Goal: Information Seeking & Learning: Learn about a topic

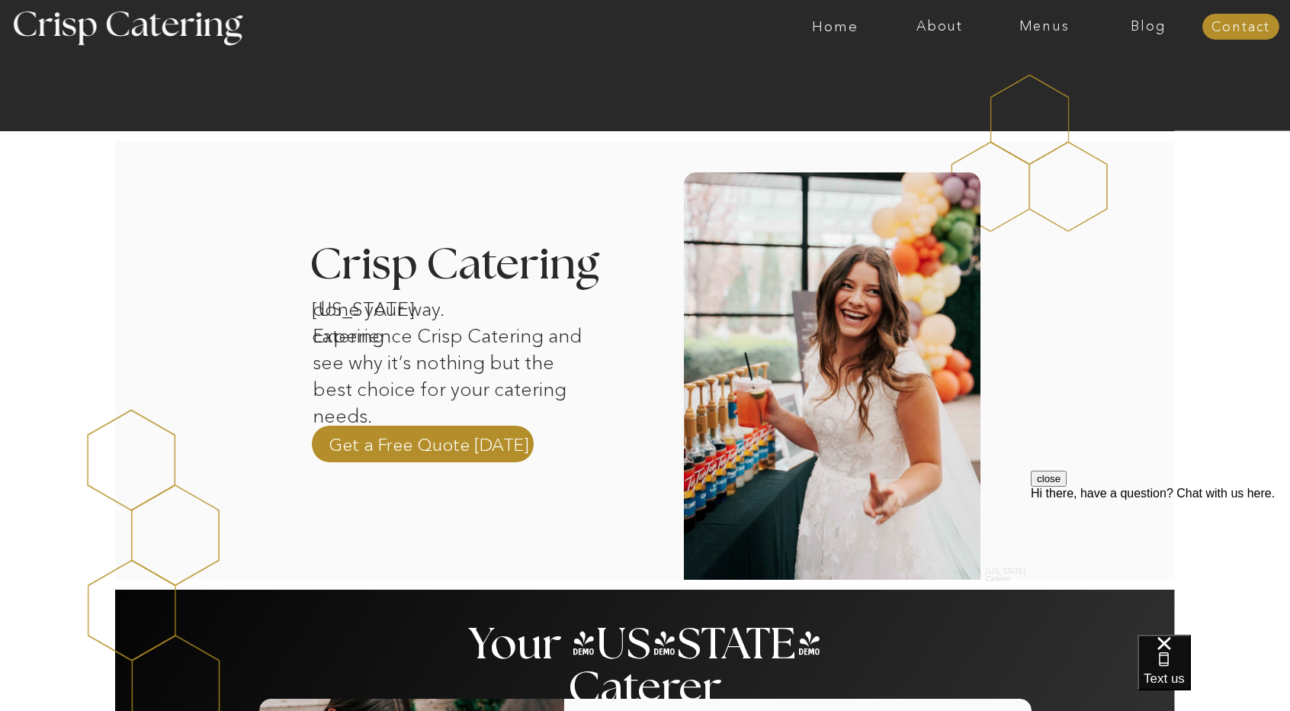
scroll to position [343, 0]
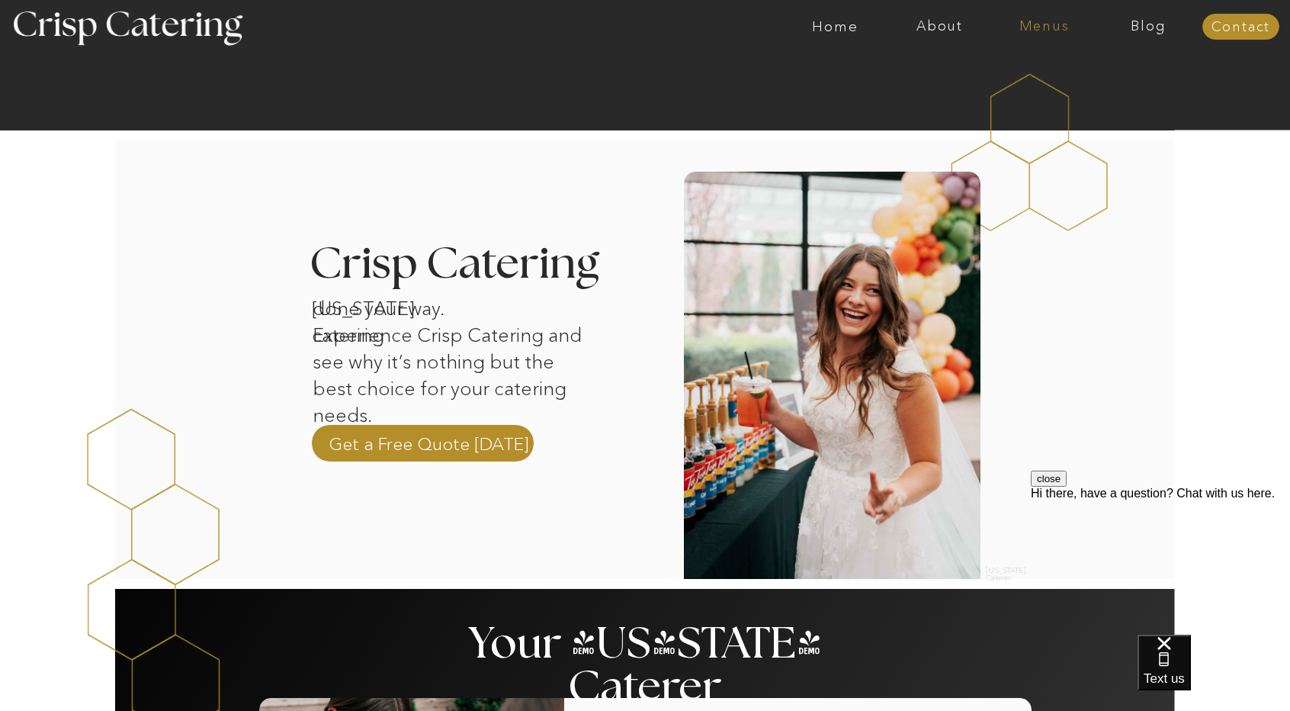
click at [1049, 34] on nav "Menus" at bounding box center [1044, 26] width 104 height 15
click at [1046, 88] on nav "Winter (Sep-Feb)" at bounding box center [1043, 89] width 125 height 14
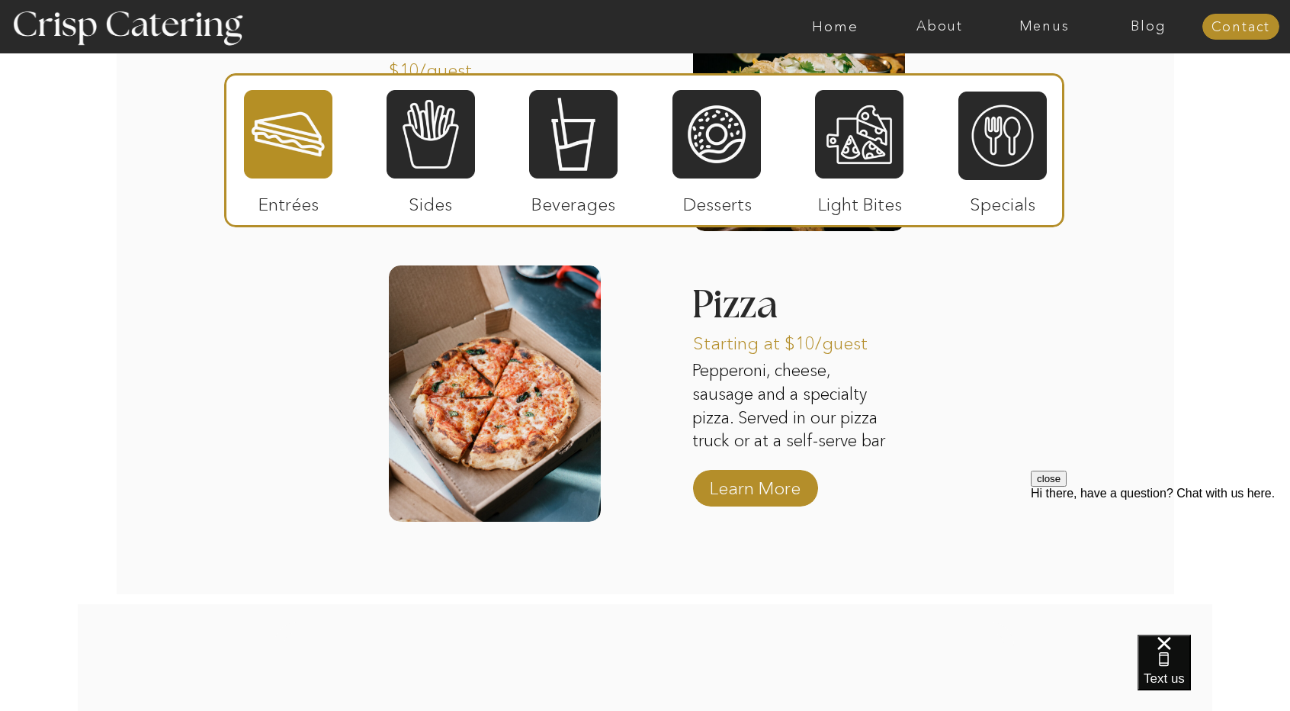
scroll to position [2447, 0]
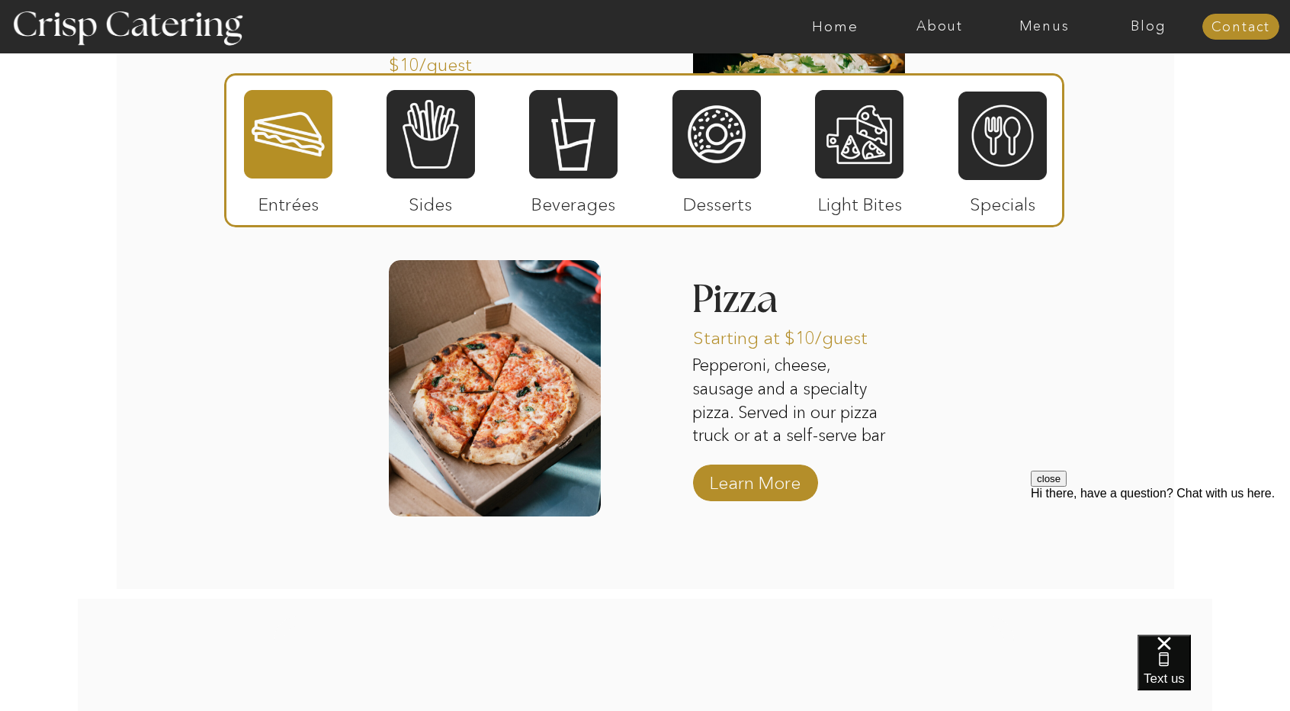
click at [603, 185] on p "Beverages" at bounding box center [572, 200] width 101 height 44
click at [596, 164] on div at bounding box center [573, 134] width 88 height 92
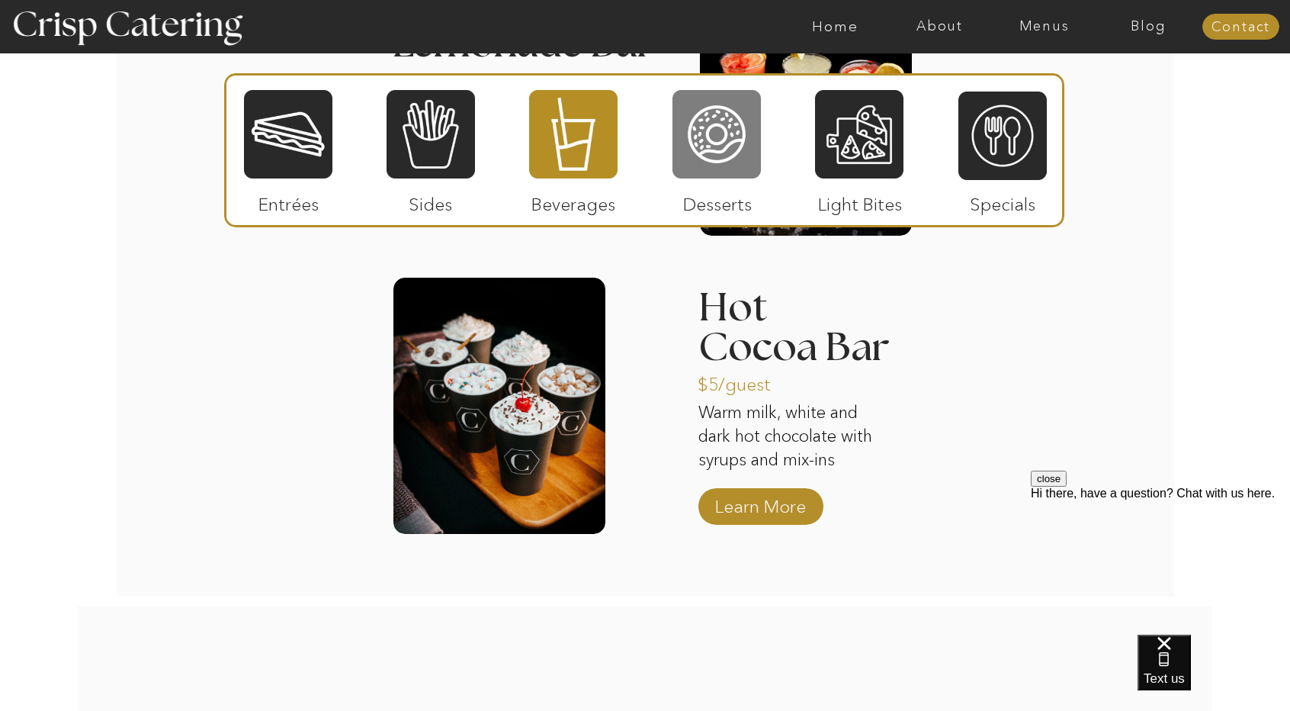
click at [741, 159] on div at bounding box center [717, 134] width 88 height 92
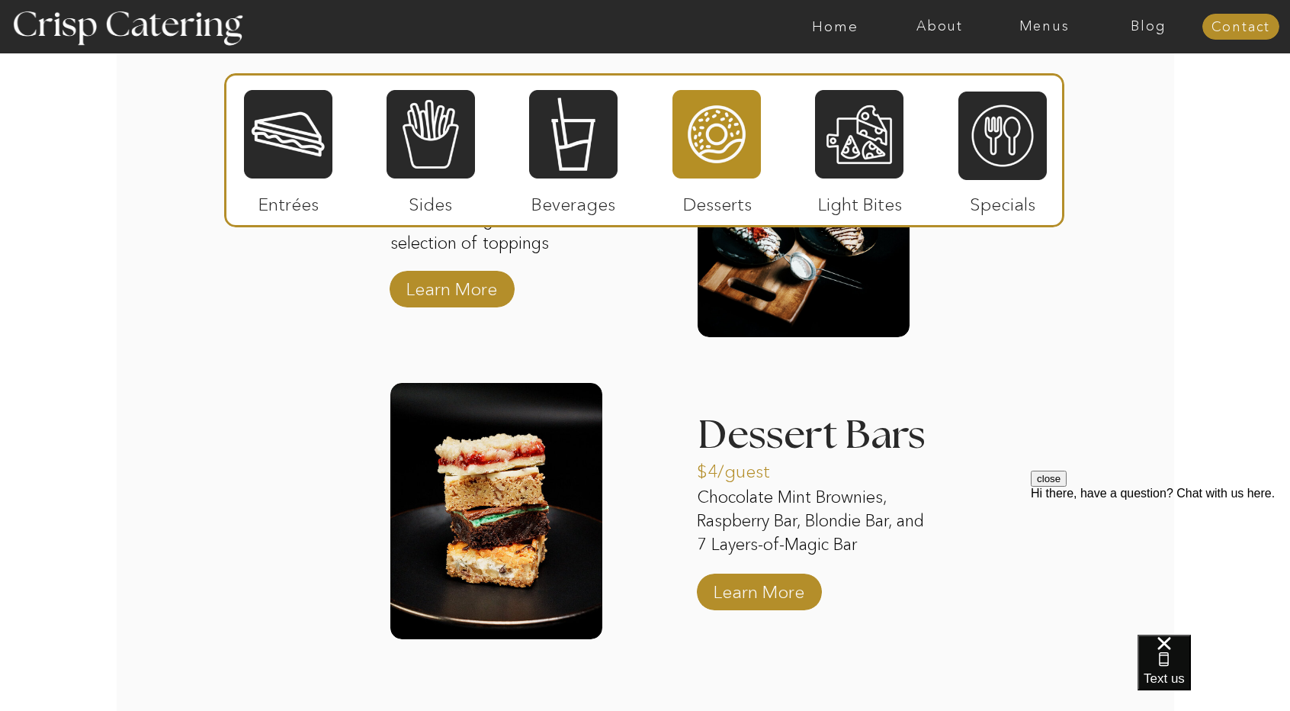
scroll to position [2353, 0]
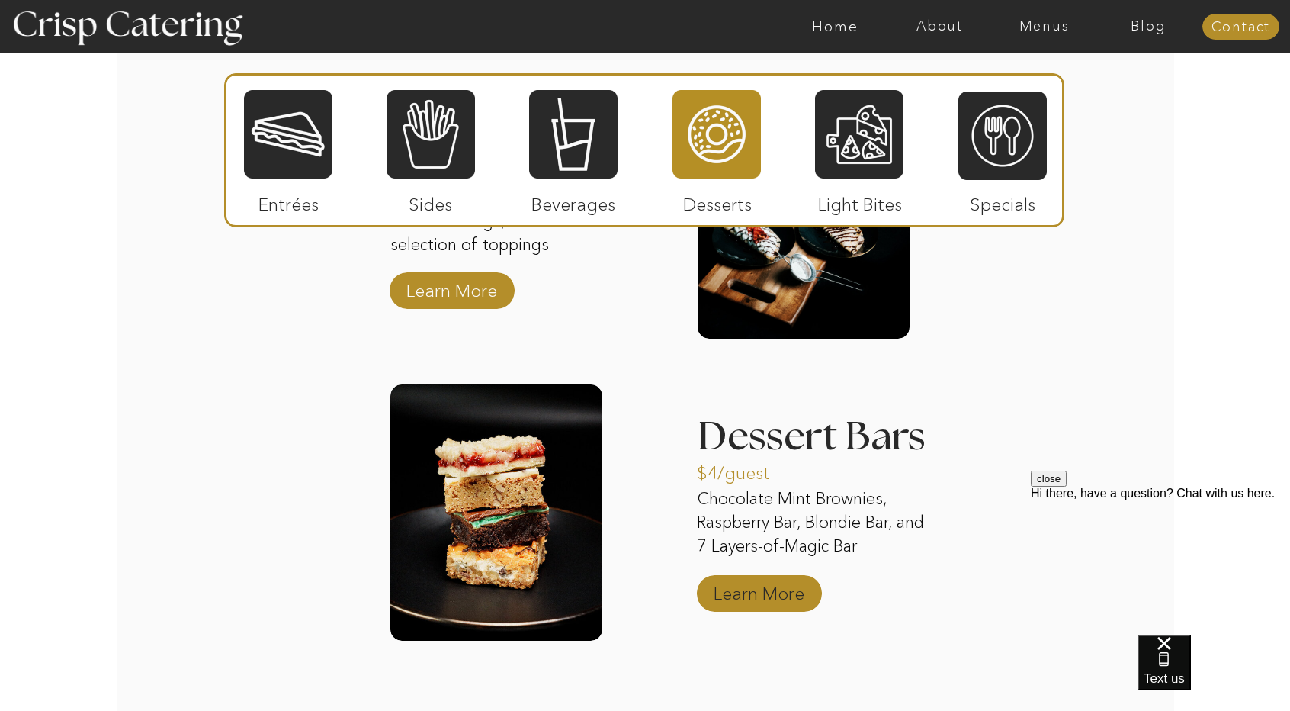
click at [784, 606] on p "Learn More" at bounding box center [758, 589] width 101 height 44
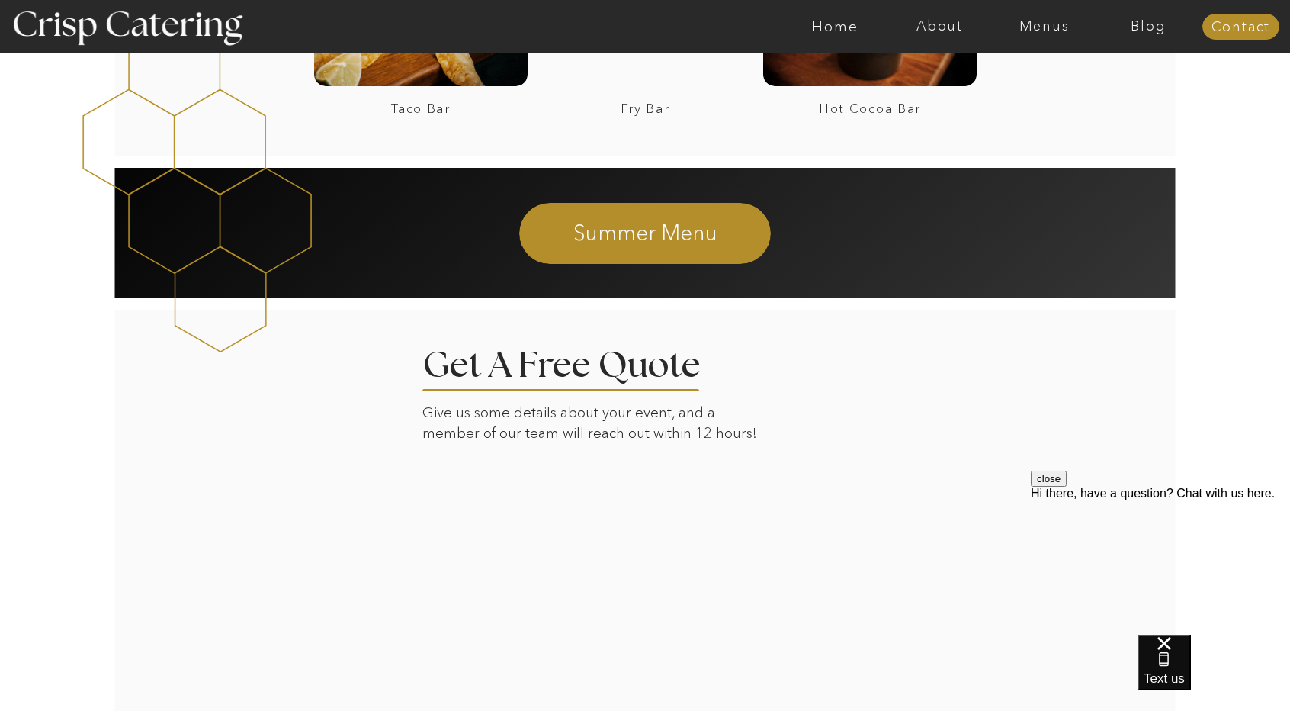
scroll to position [1892, 0]
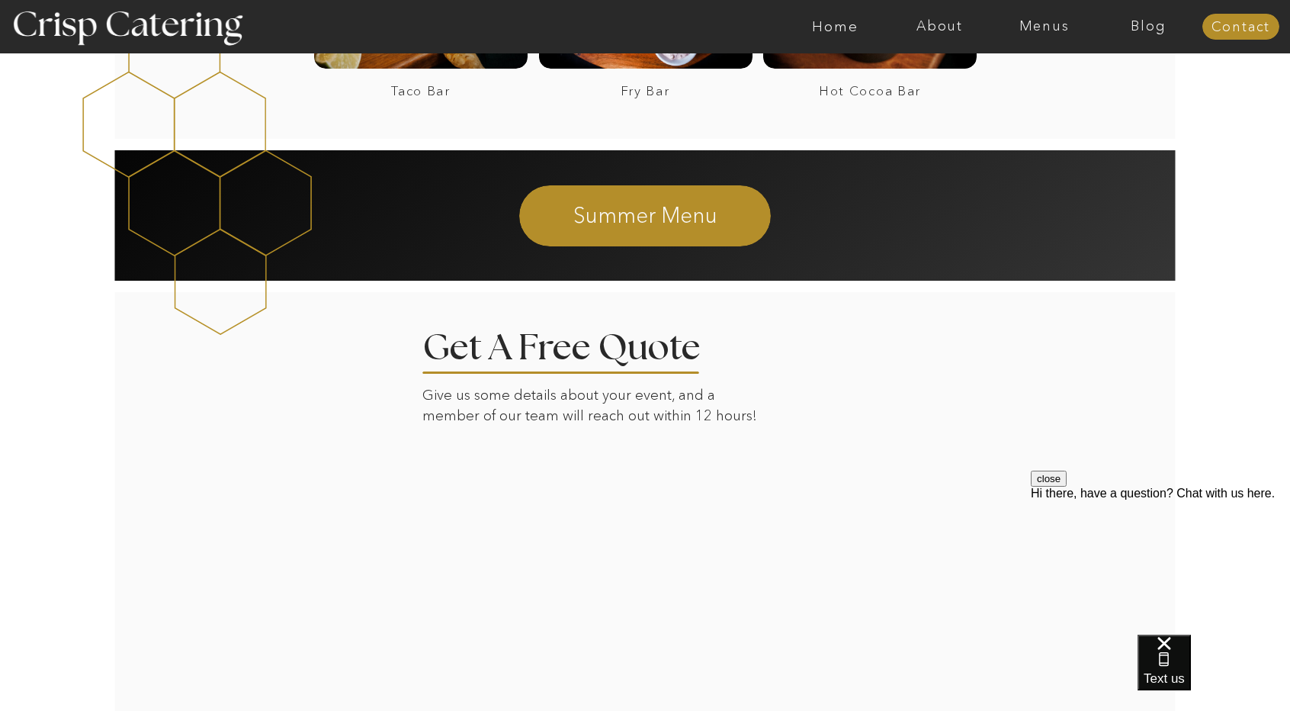
click at [686, 237] on div at bounding box center [645, 215] width 252 height 61
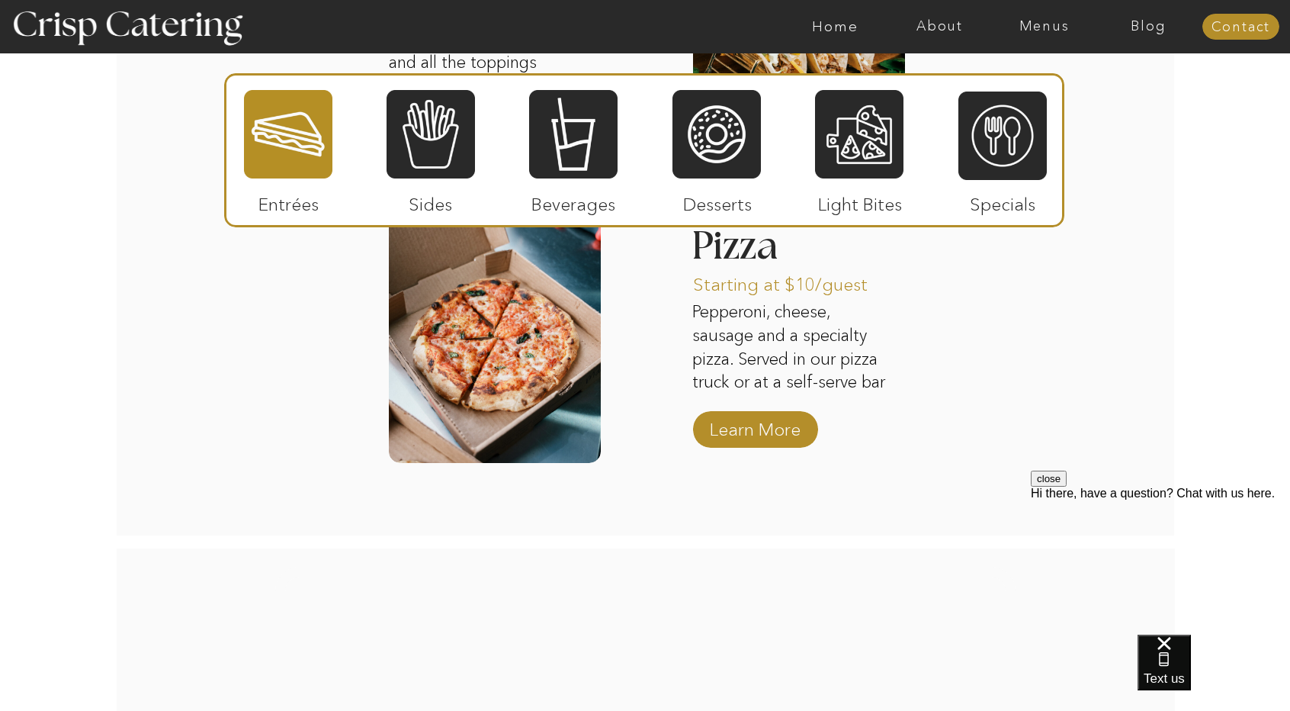
scroll to position [2094, 0]
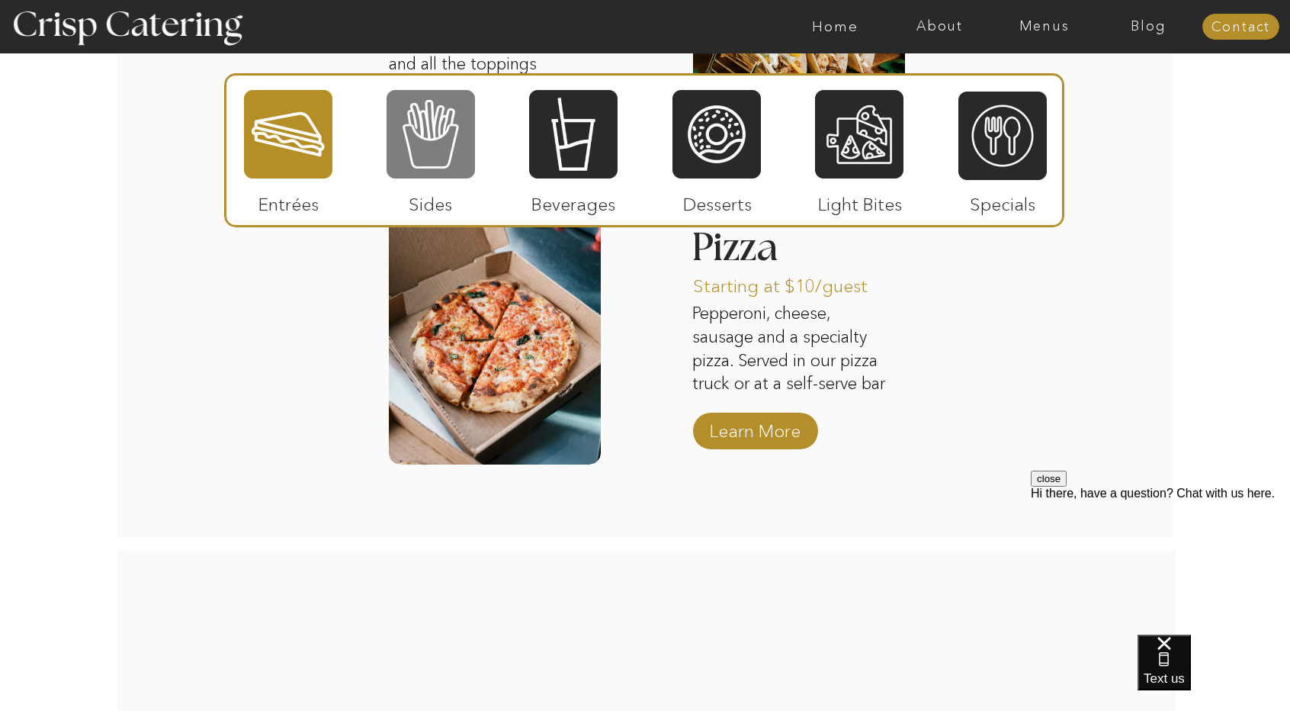
click at [442, 169] on div at bounding box center [431, 134] width 88 height 92
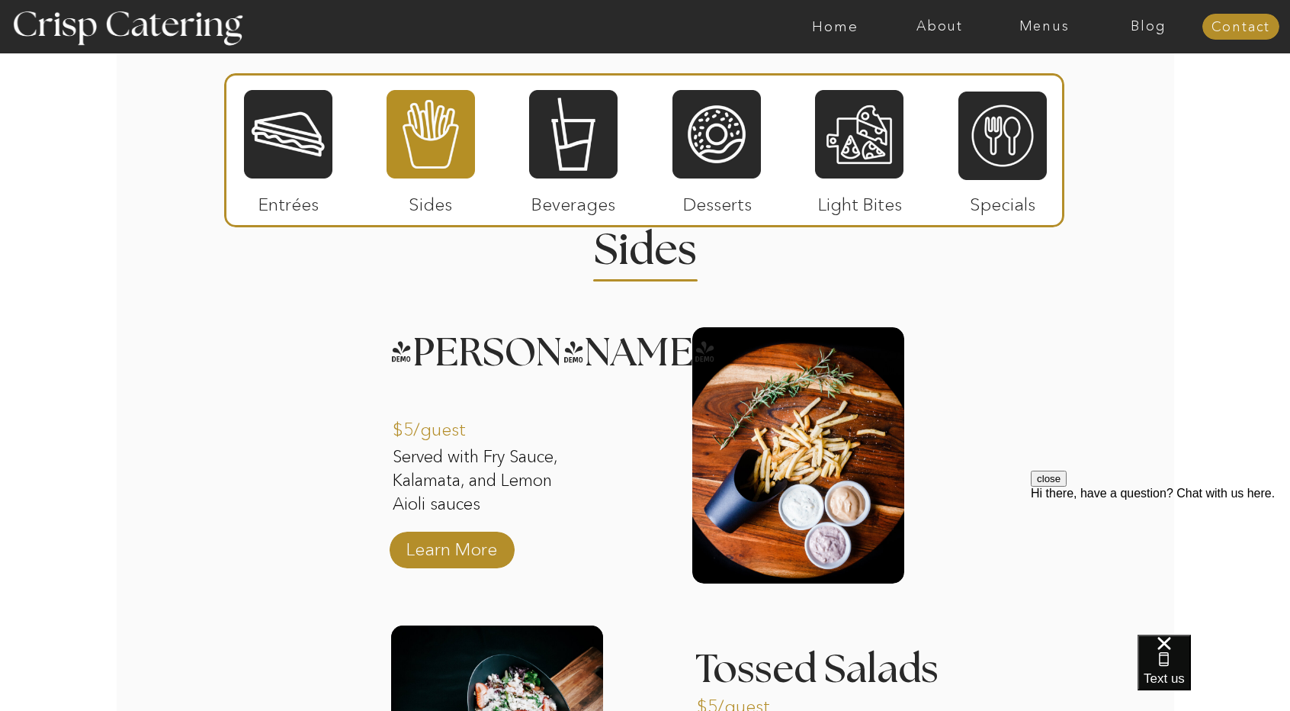
scroll to position [1389, 0]
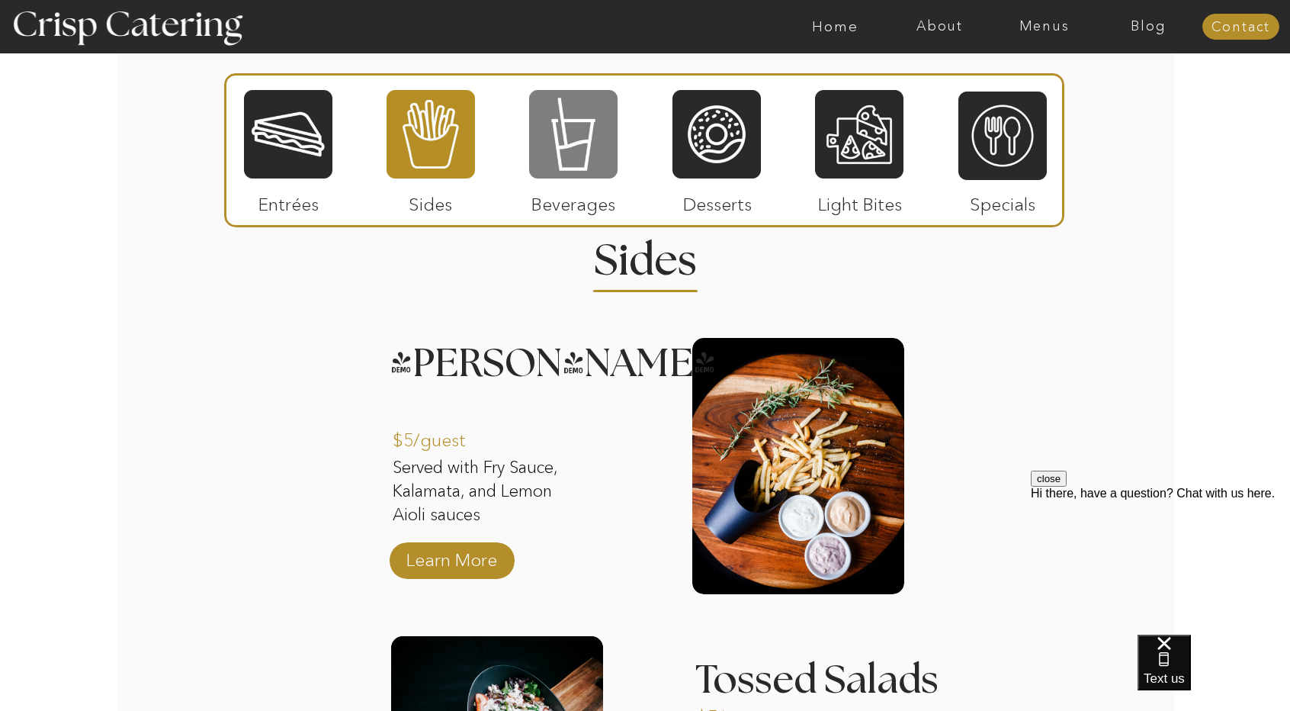
click at [590, 126] on div at bounding box center [573, 134] width 88 height 92
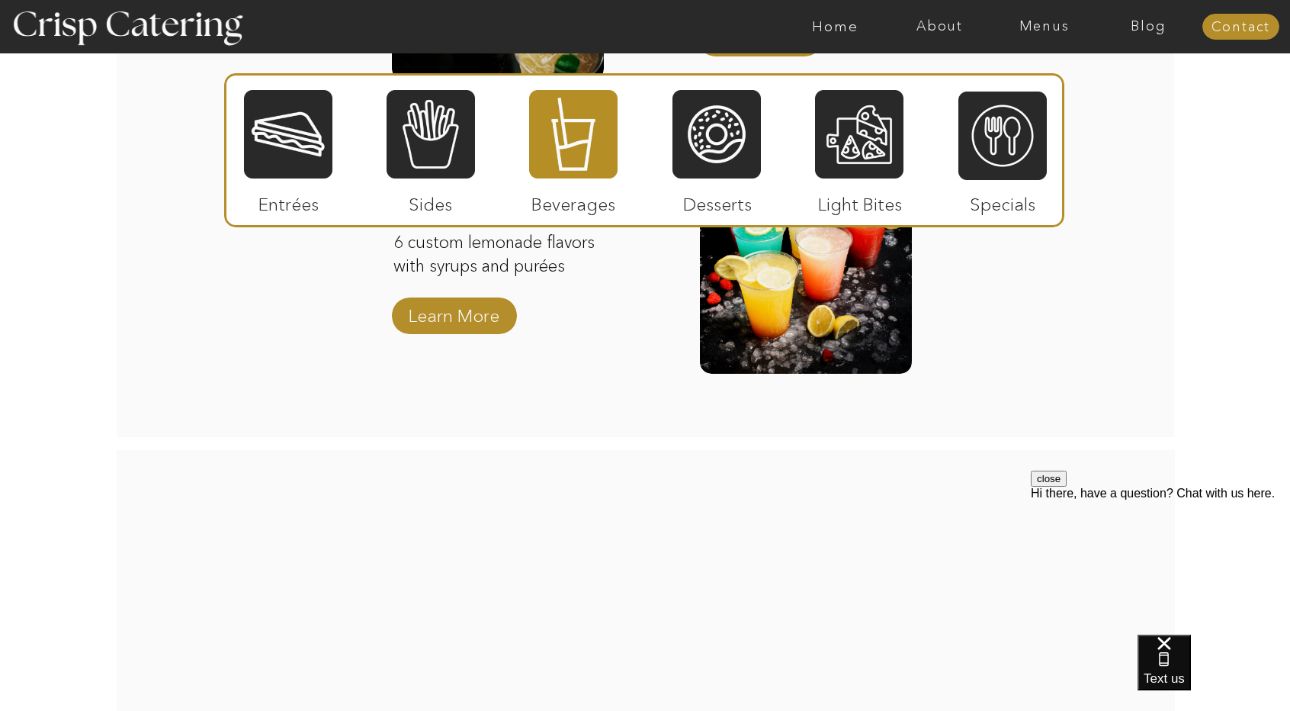
scroll to position [1906, 0]
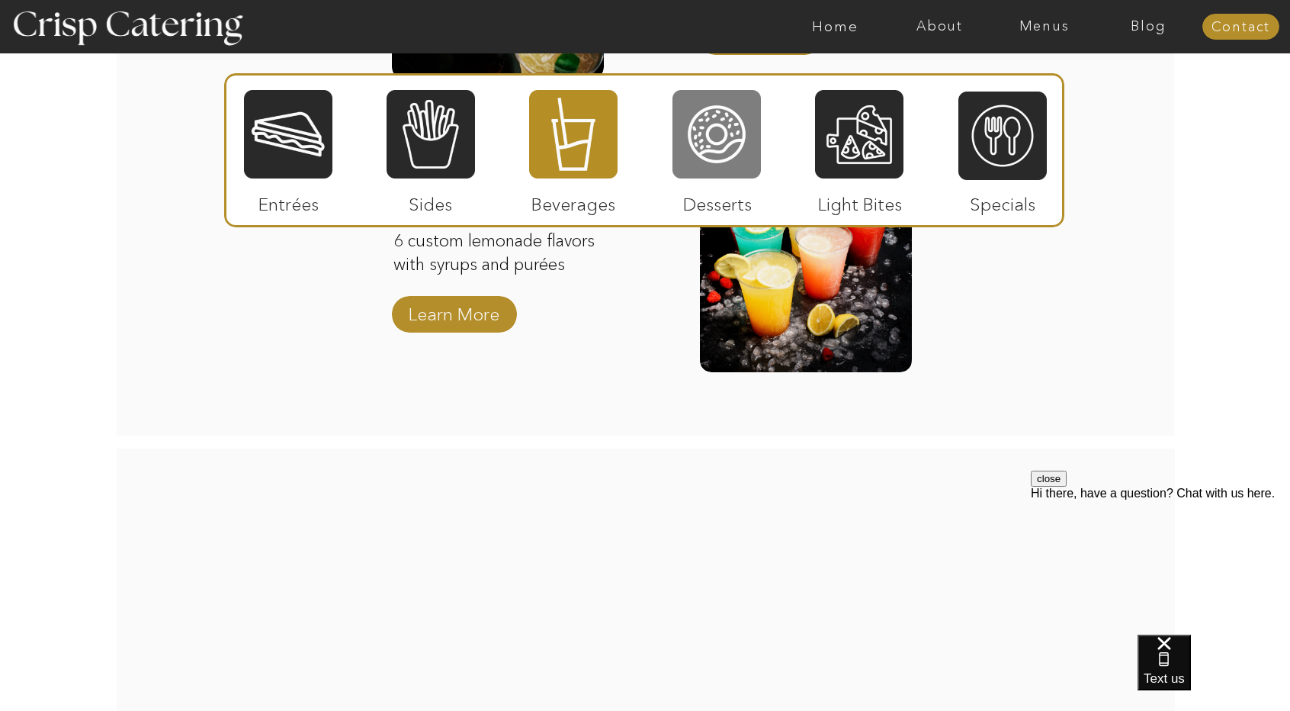
click at [690, 133] on div at bounding box center [717, 134] width 88 height 92
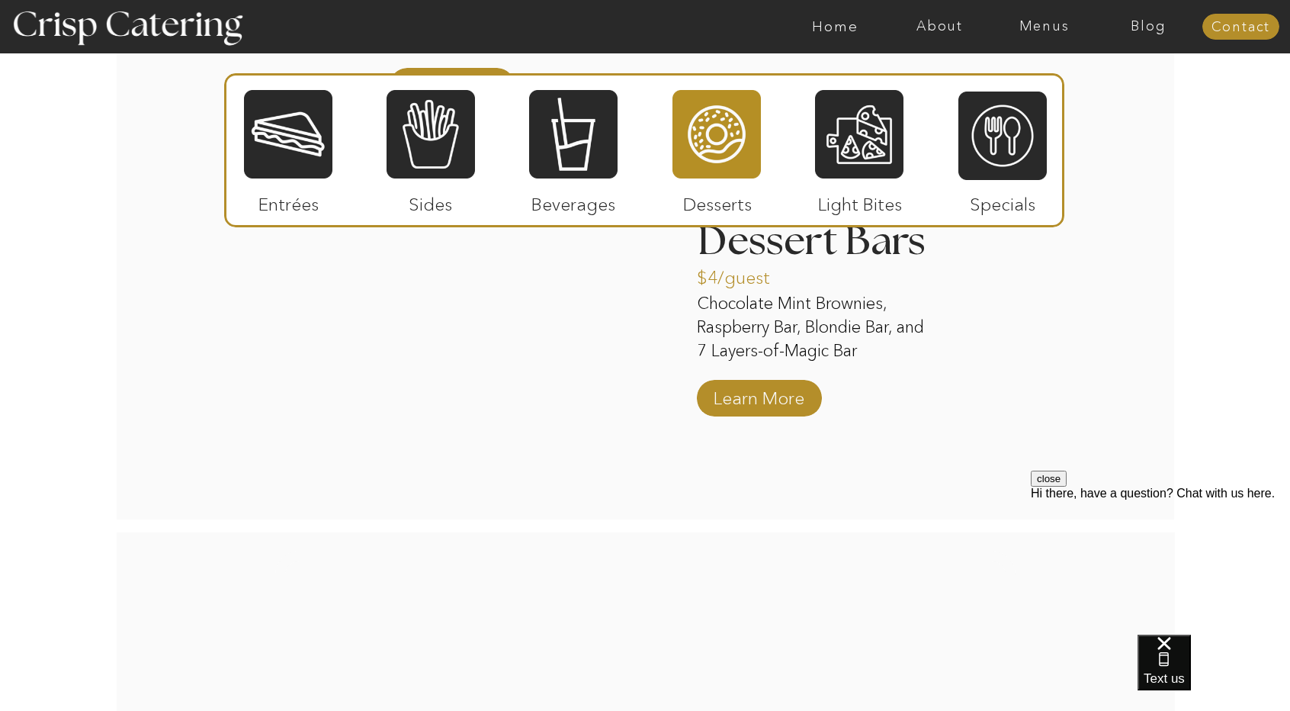
scroll to position [2143, 0]
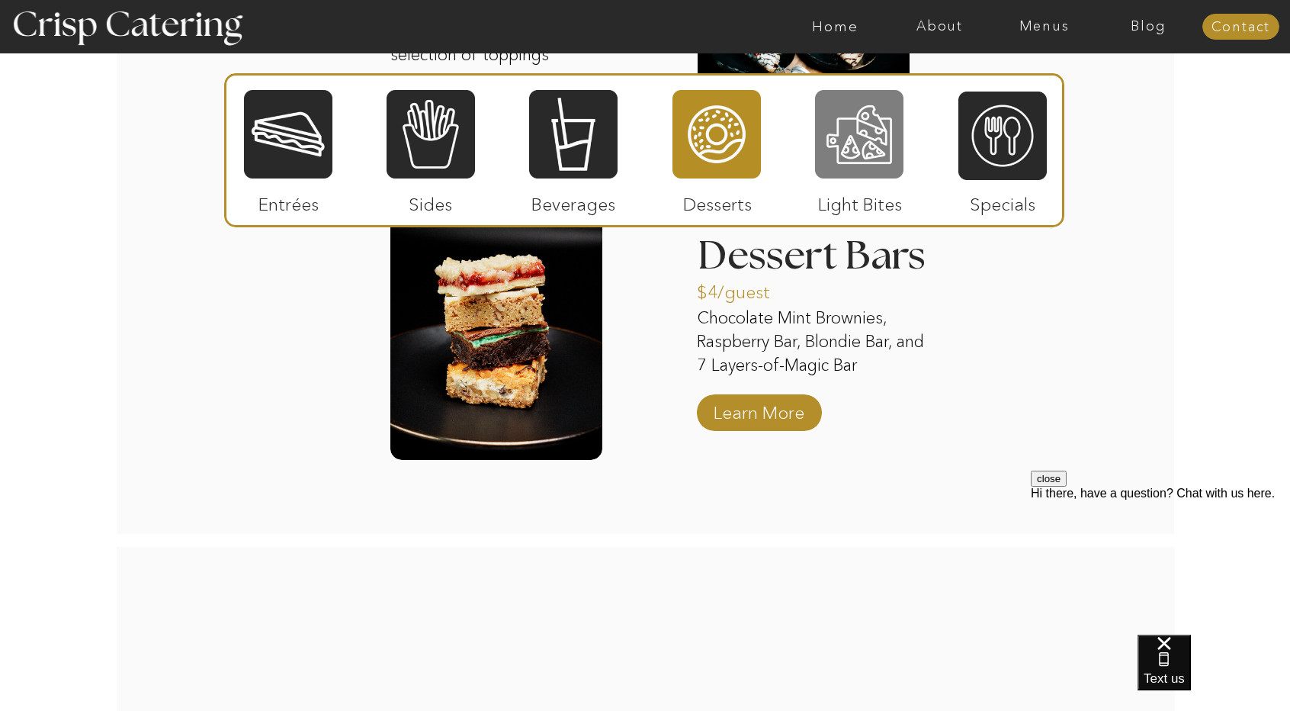
click at [854, 124] on div at bounding box center [859, 134] width 88 height 92
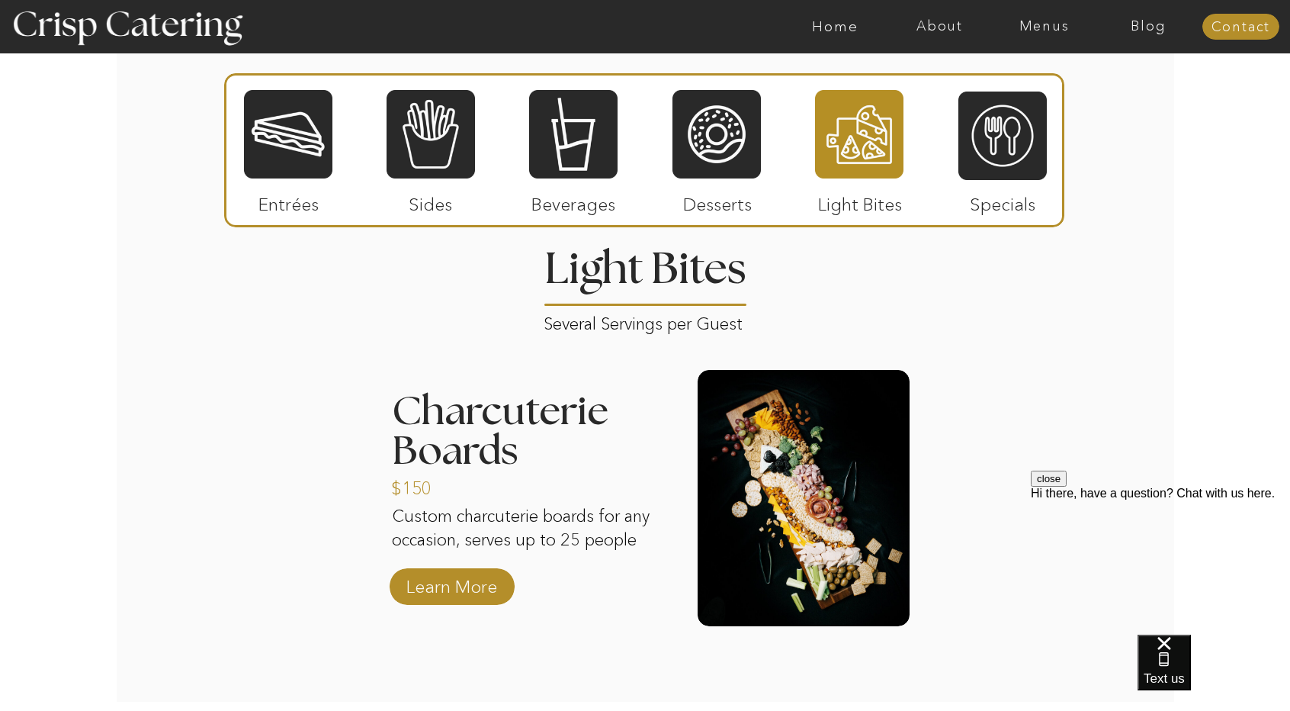
scroll to position [1382, 0]
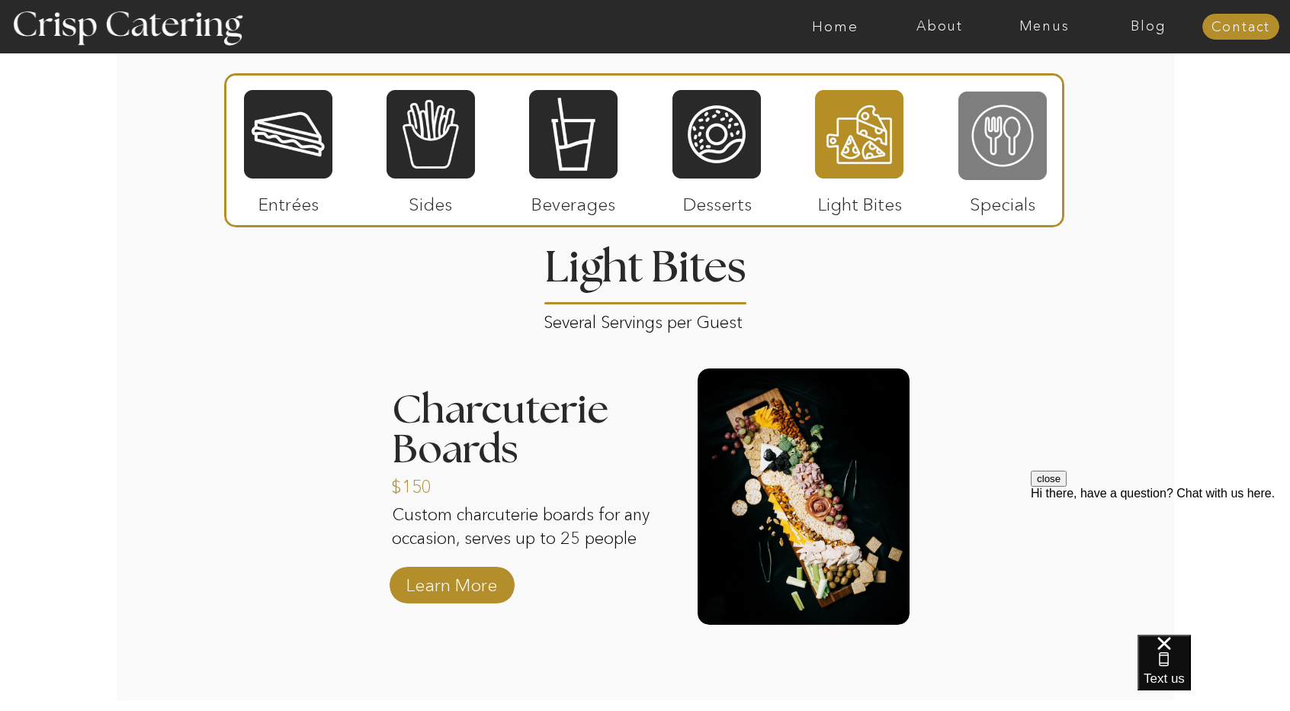
click at [1023, 137] on div at bounding box center [1003, 136] width 88 height 92
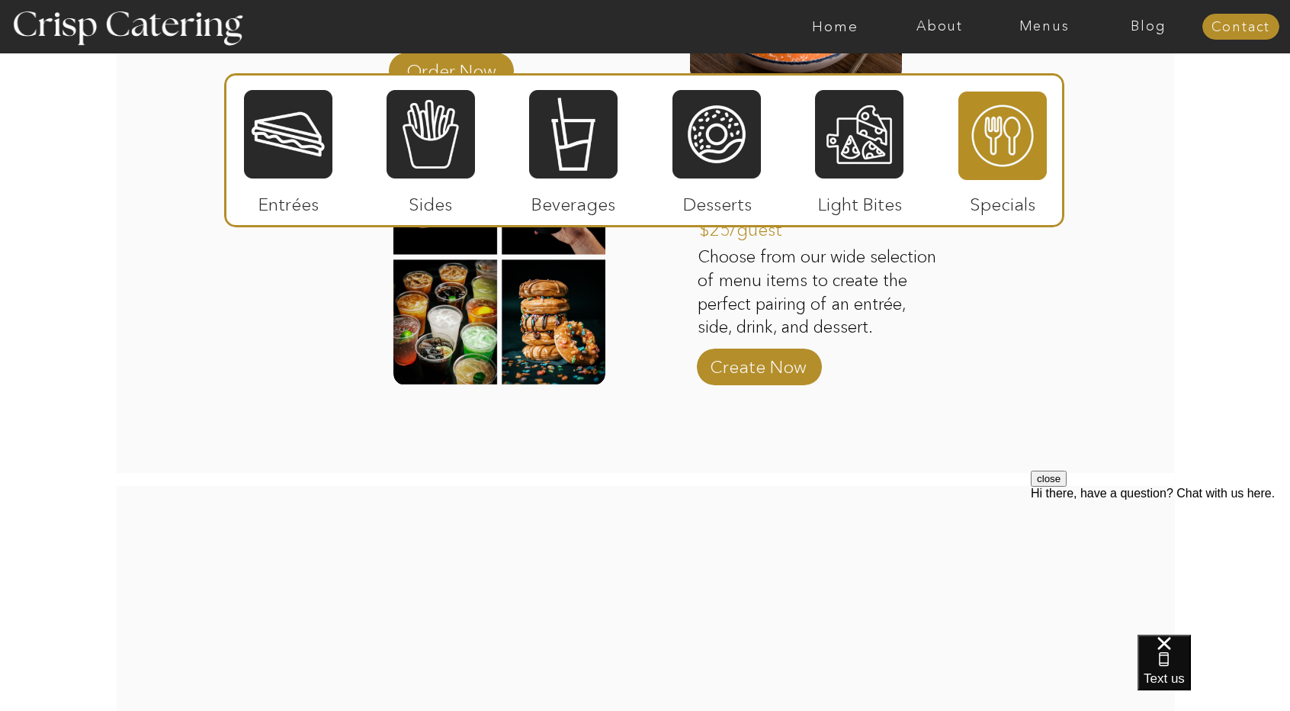
scroll to position [1935, 0]
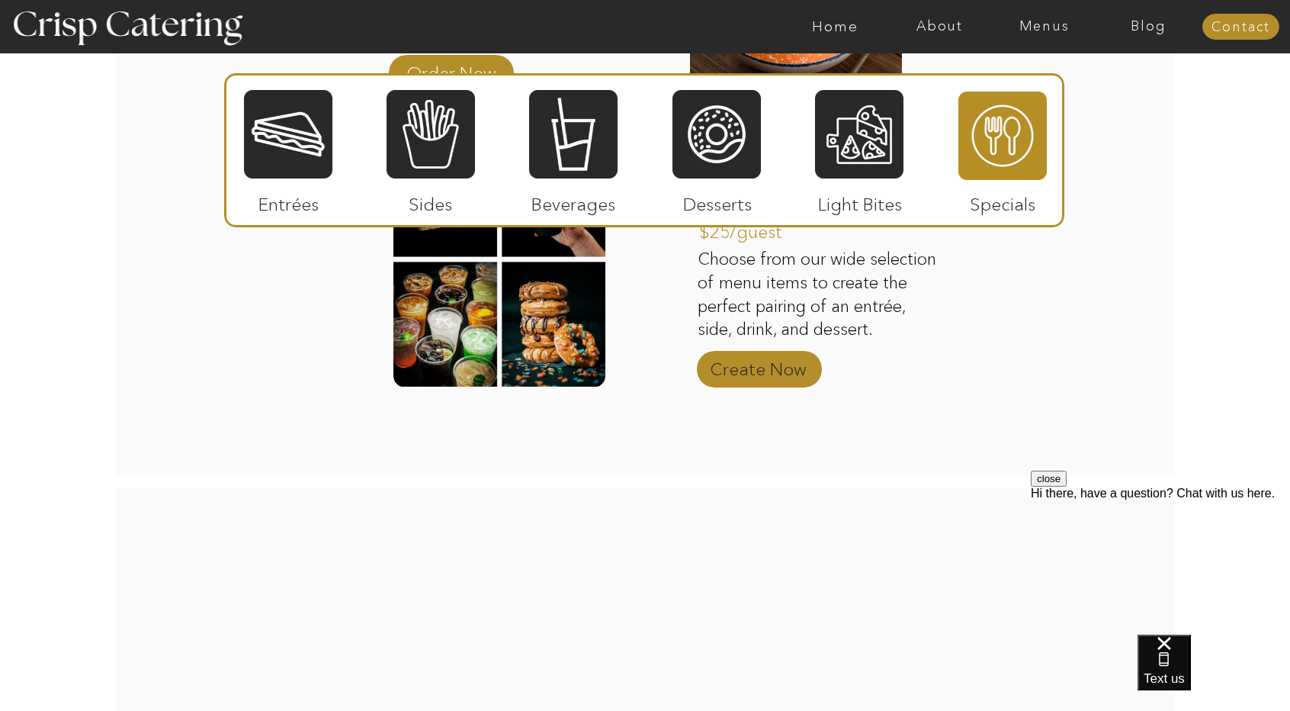
click at [792, 373] on p "Create Now" at bounding box center [758, 365] width 101 height 44
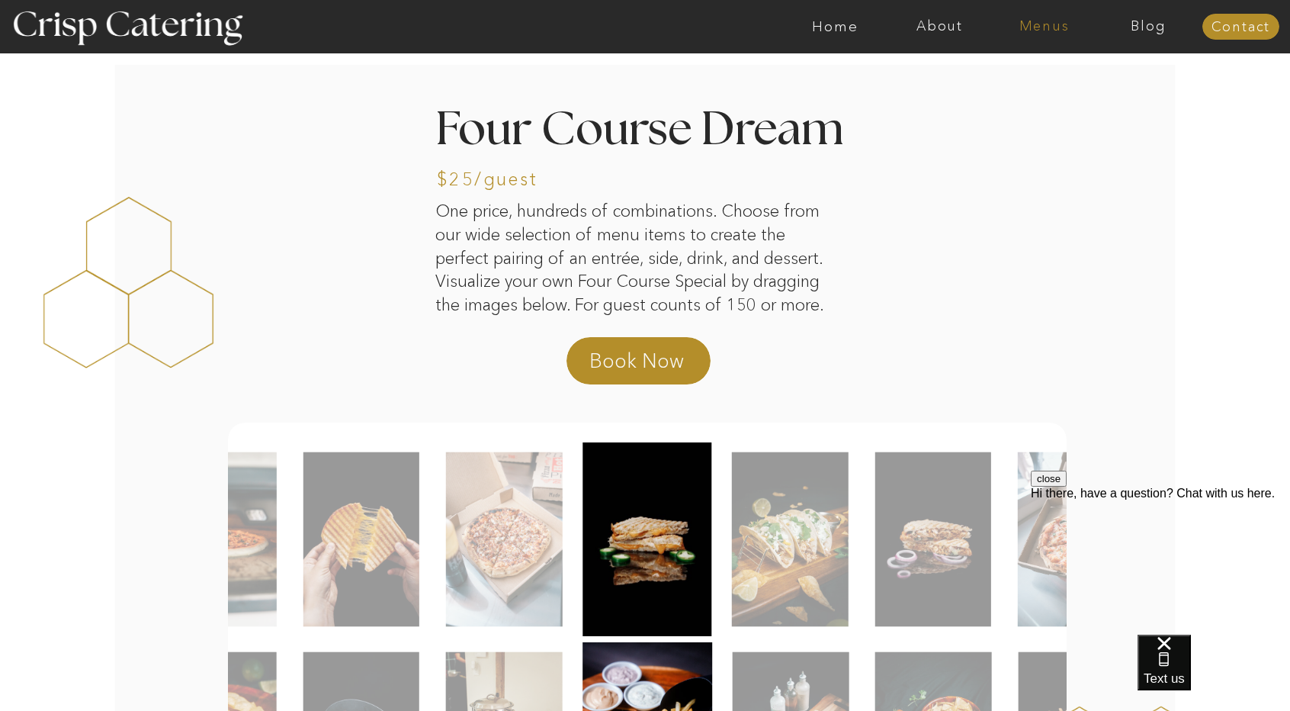
click at [1063, 22] on nav "Menus" at bounding box center [1044, 26] width 104 height 15
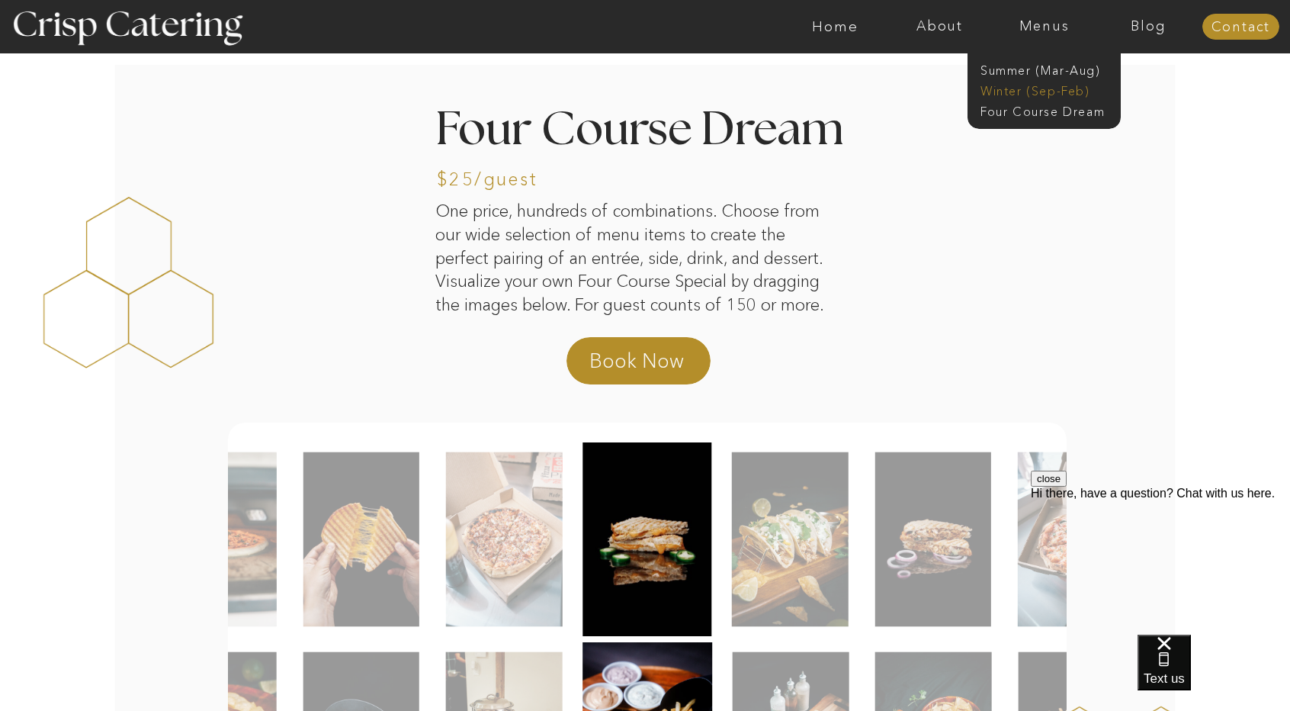
click at [1054, 86] on nav "Winter (Sep-Feb)" at bounding box center [1043, 89] width 125 height 14
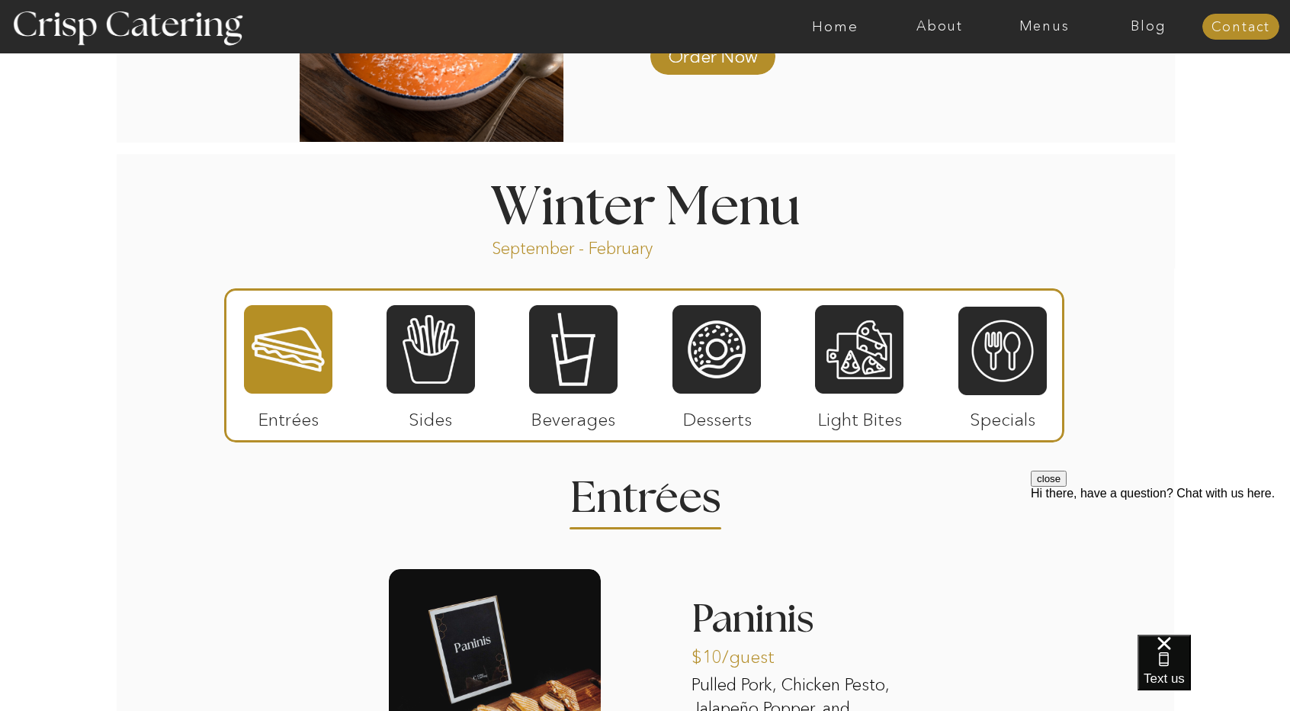
scroll to position [1557, 0]
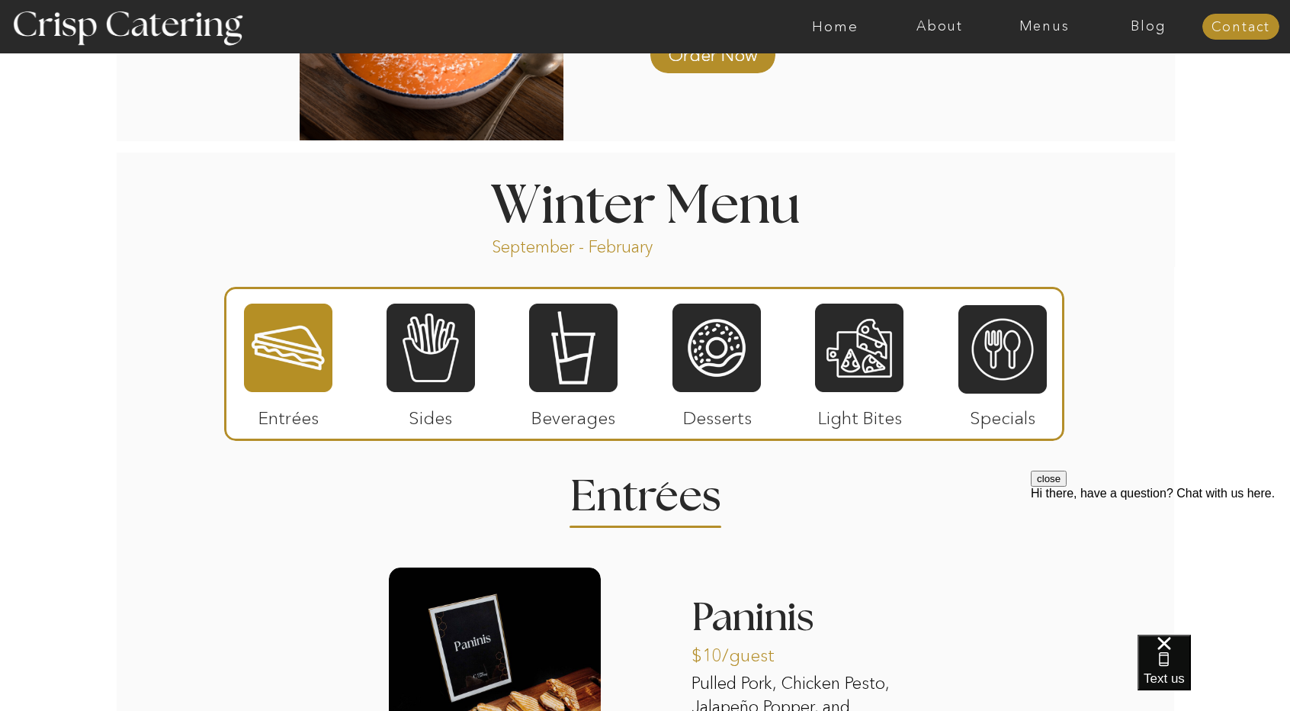
click at [482, 333] on div at bounding box center [644, 364] width 840 height 154
click at [467, 339] on div at bounding box center [431, 348] width 88 height 92
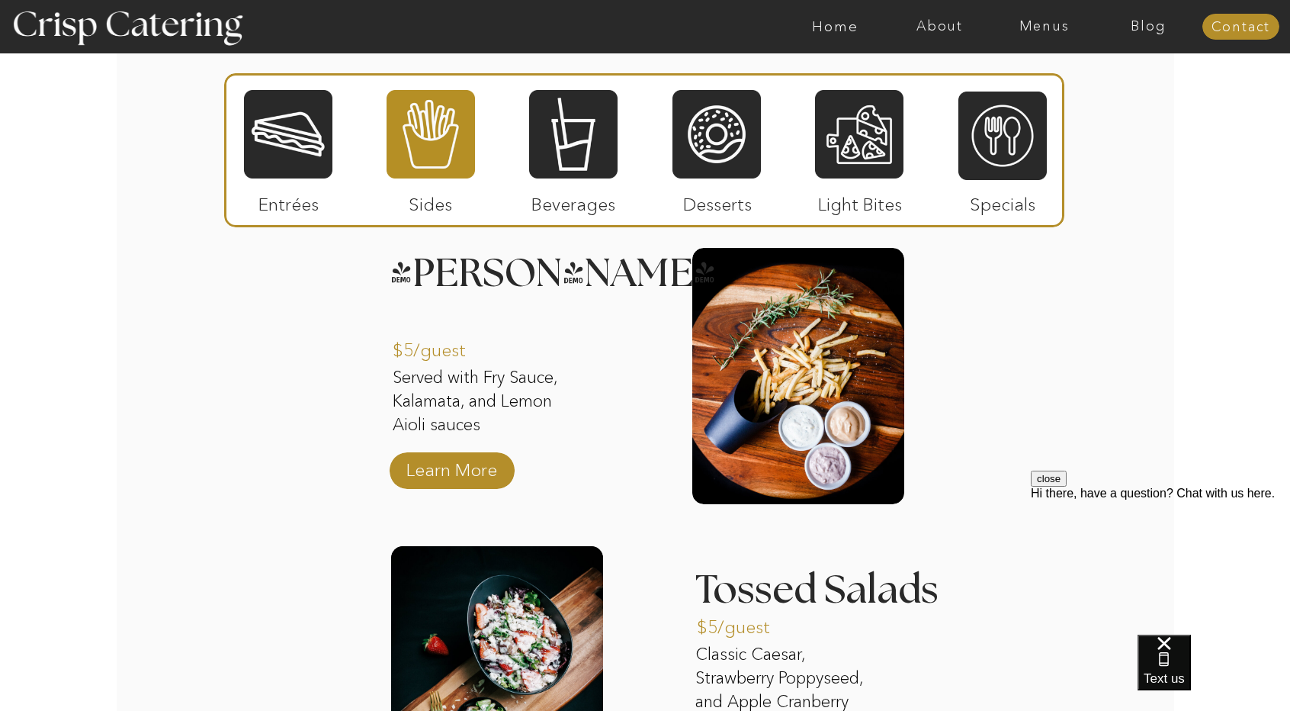
scroll to position [1884, 0]
click at [426, 458] on p "Learn More" at bounding box center [451, 465] width 101 height 44
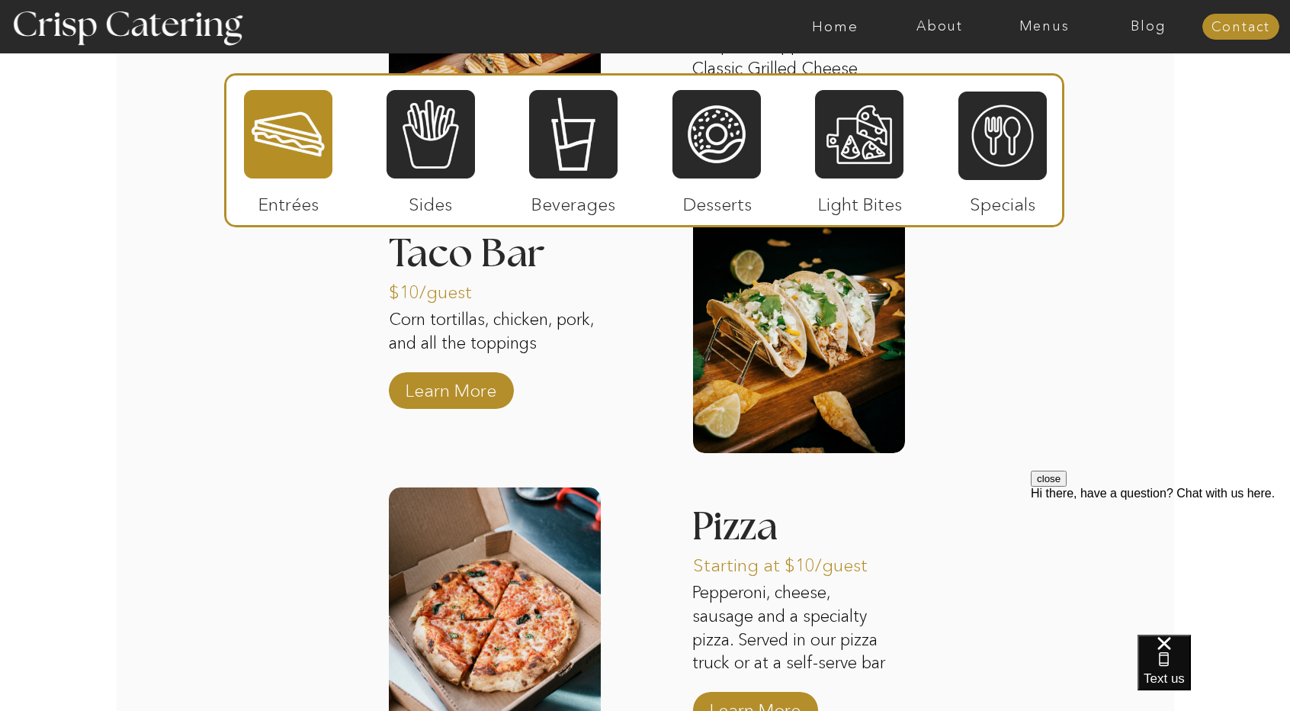
scroll to position [2436, 0]
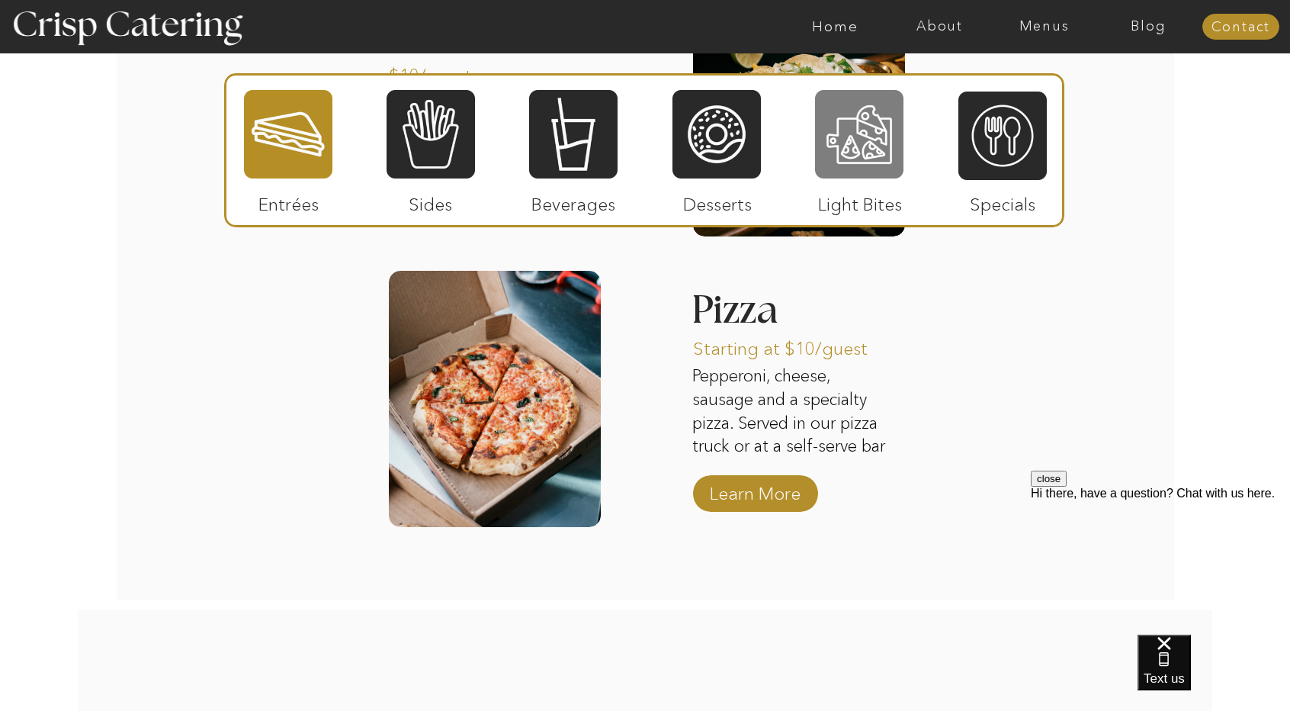
click at [886, 133] on div at bounding box center [859, 134] width 88 height 92
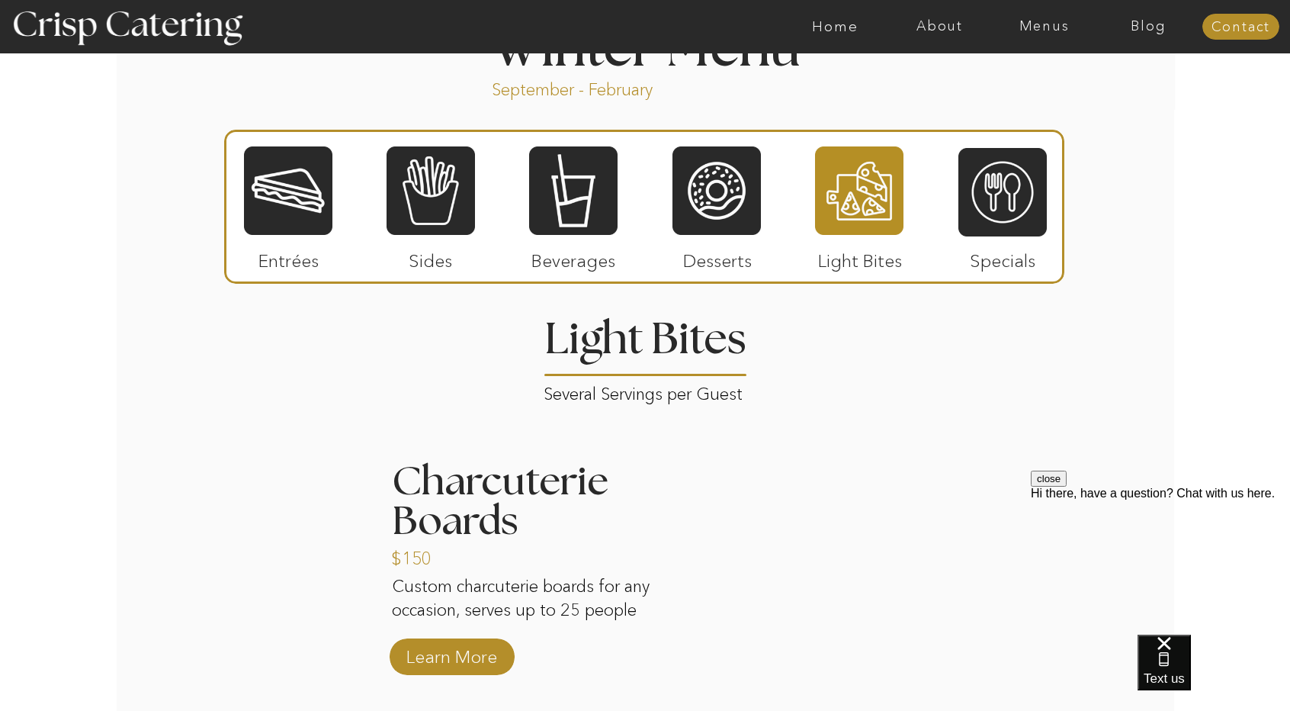
scroll to position [1715, 0]
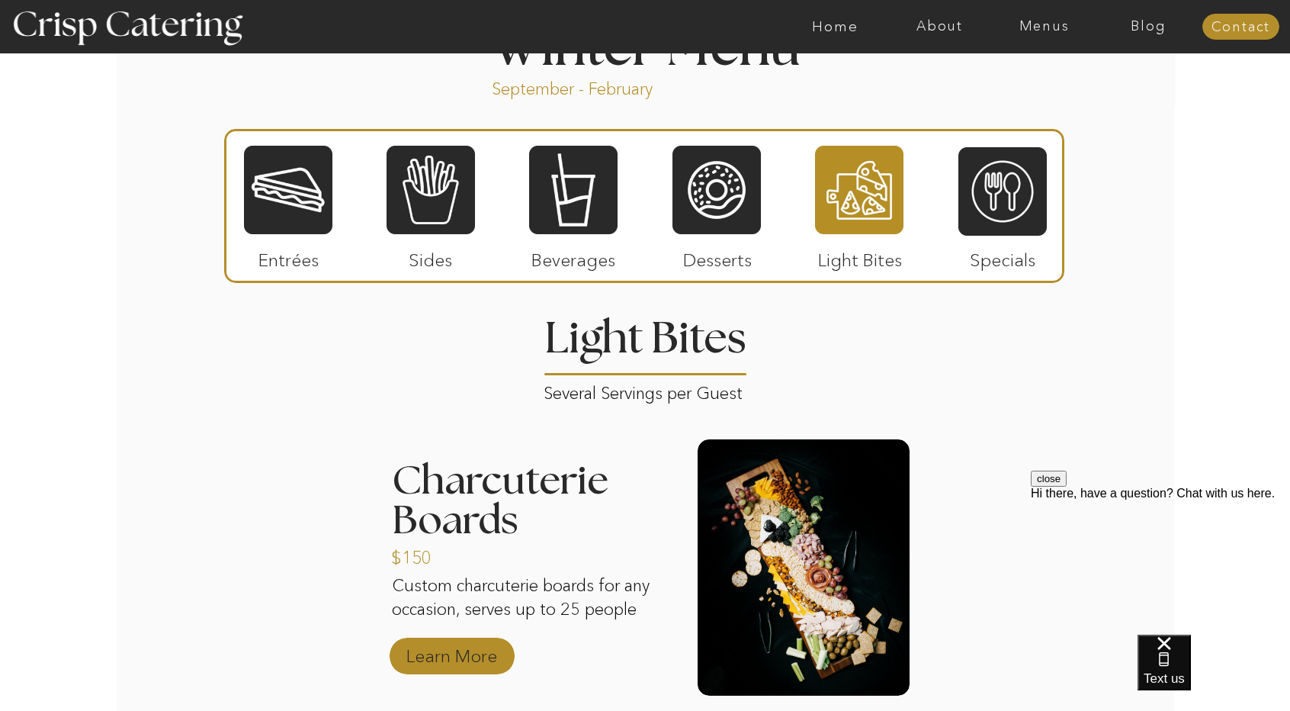
click at [468, 644] on p "Learn More" at bounding box center [451, 652] width 101 height 44
click at [990, 210] on div at bounding box center [1003, 192] width 88 height 92
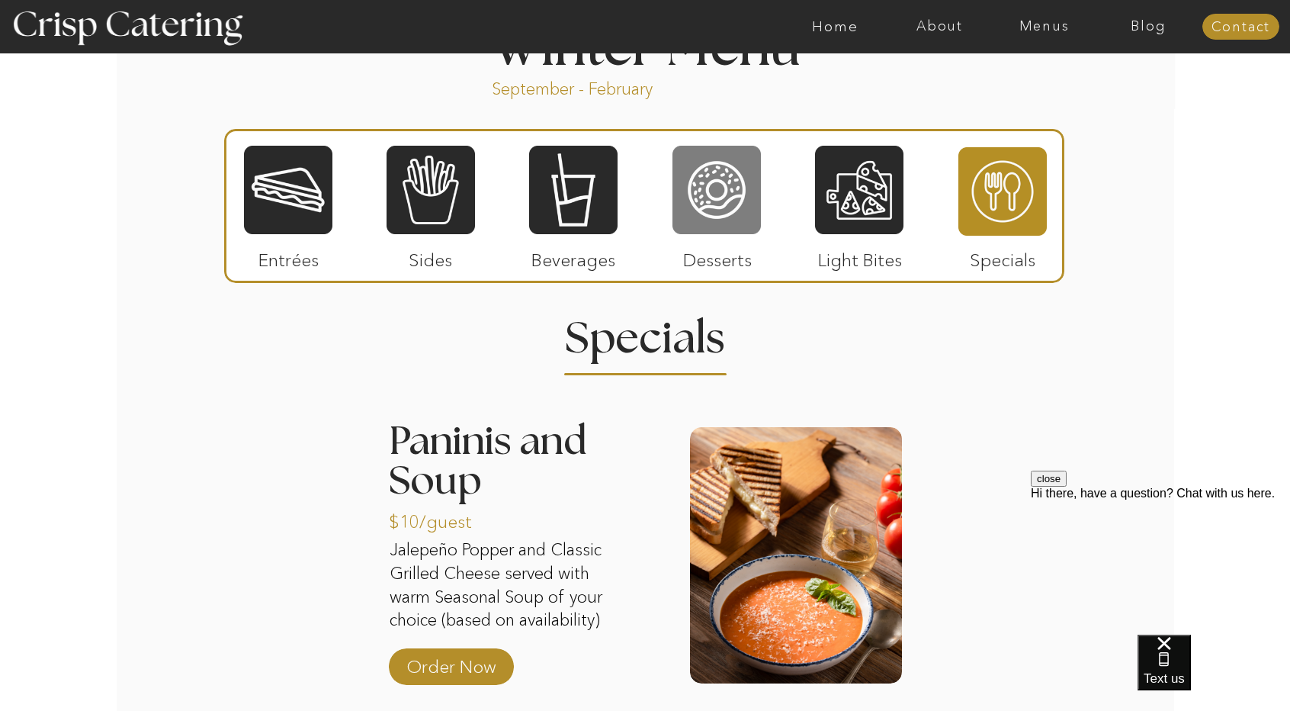
click at [753, 222] on div at bounding box center [717, 190] width 88 height 92
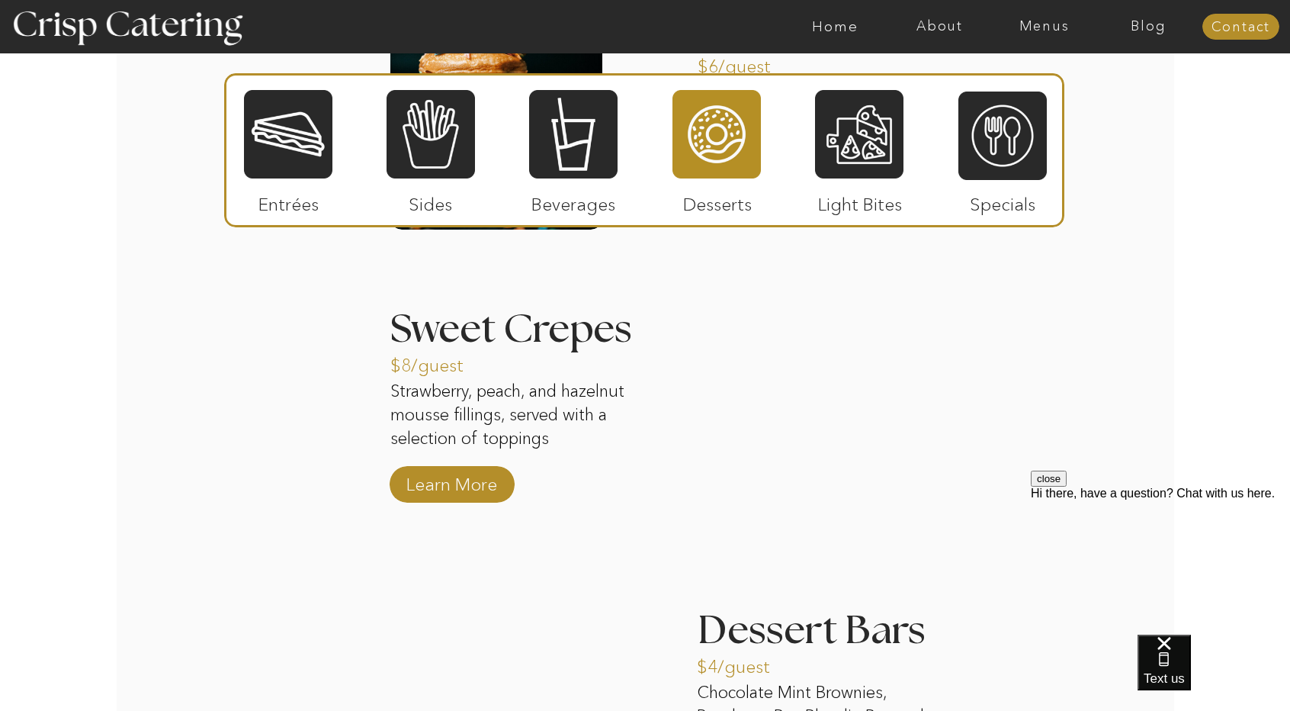
scroll to position [2046, 0]
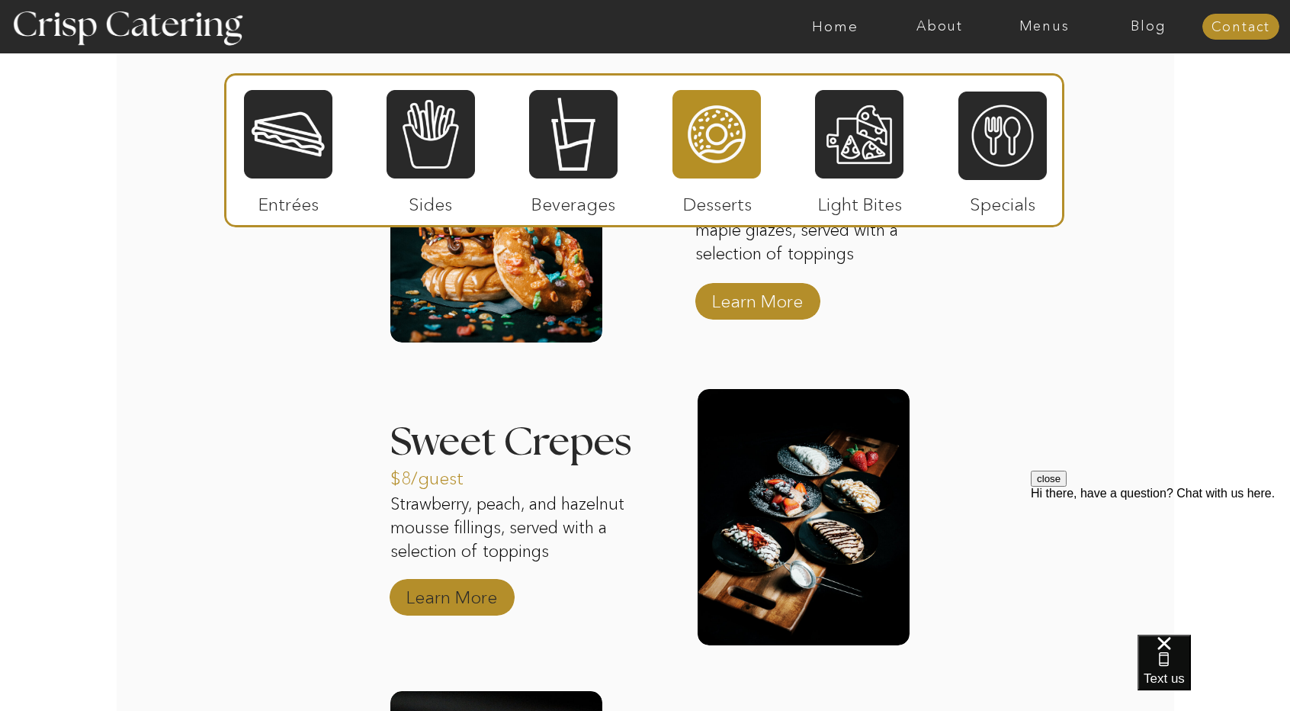
click at [451, 583] on p "Learn More" at bounding box center [451, 593] width 101 height 44
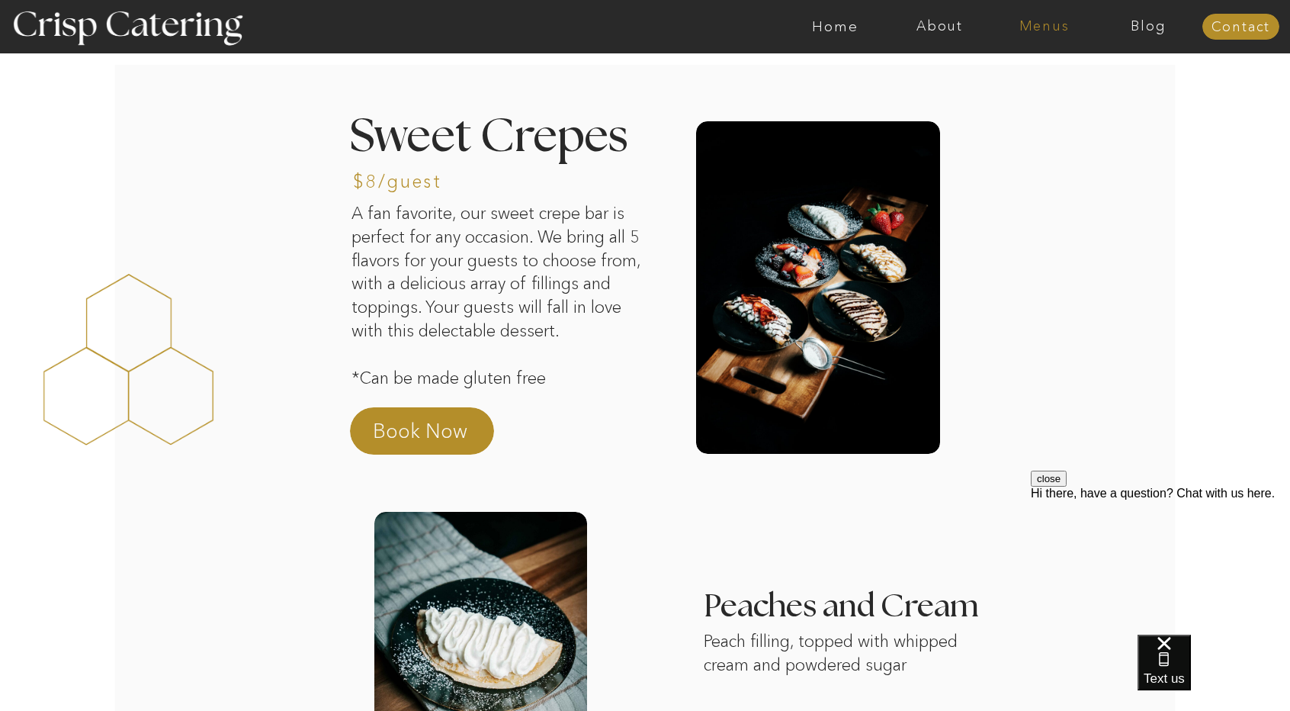
click at [1051, 31] on nav "Menus" at bounding box center [1044, 26] width 104 height 15
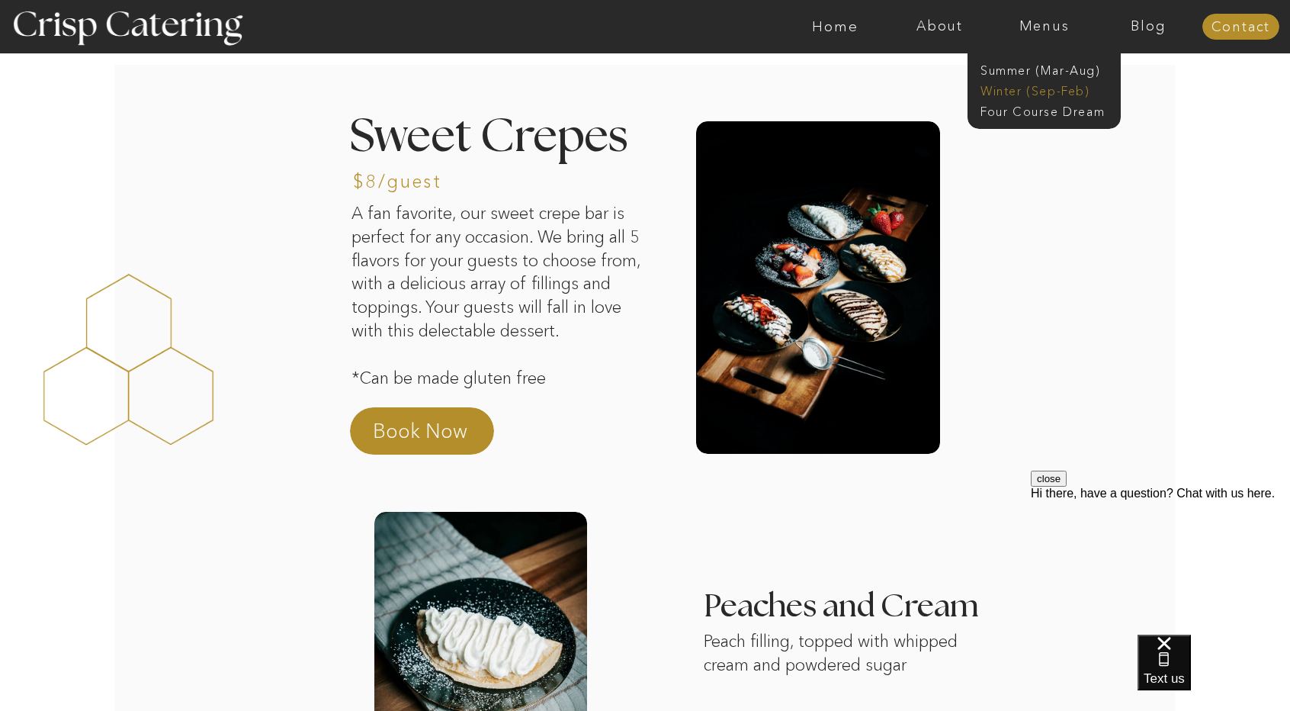
click at [1049, 91] on nav "Winter (Sep-Feb)" at bounding box center [1043, 89] width 125 height 14
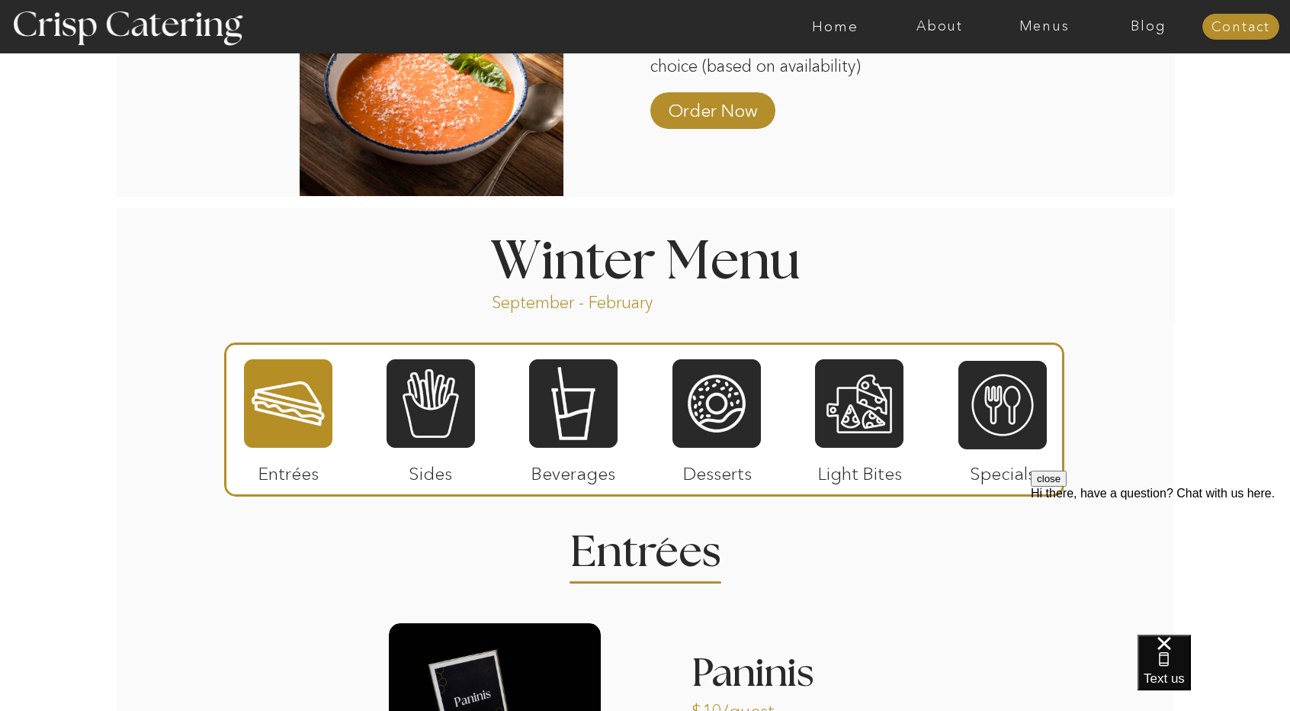
scroll to position [1504, 0]
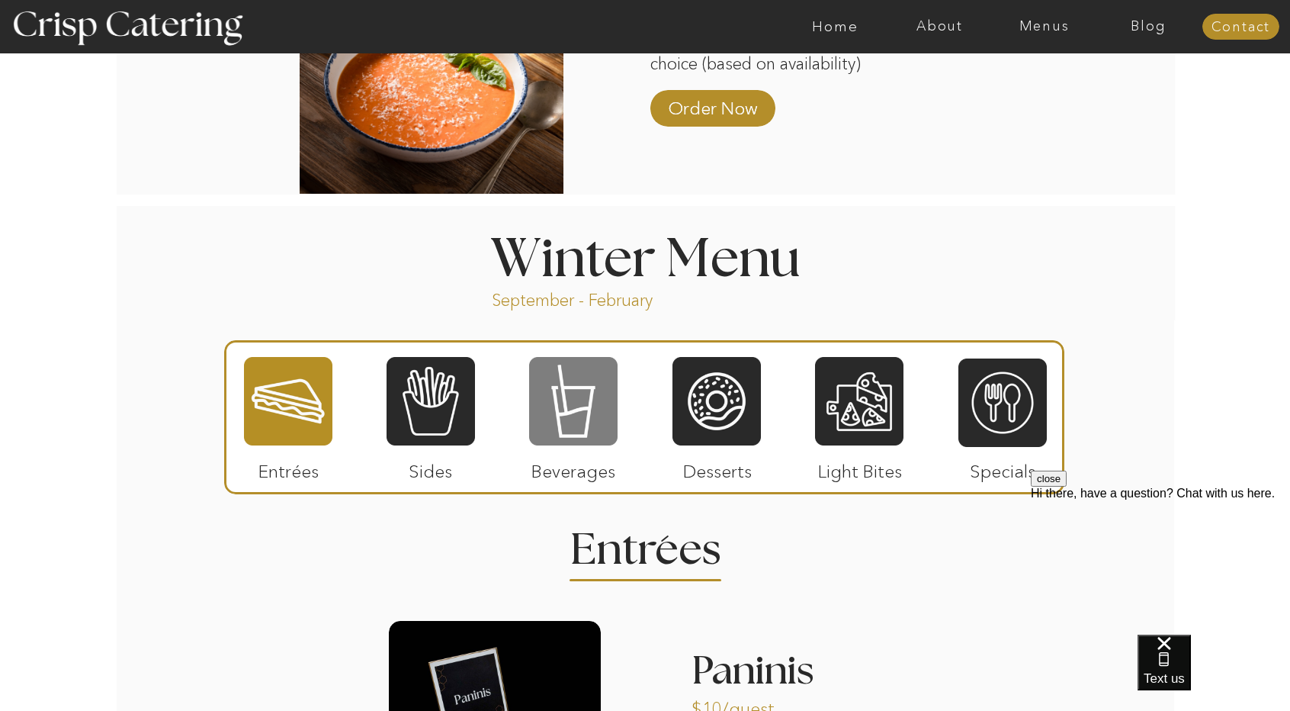
click at [570, 432] on div at bounding box center [573, 401] width 88 height 92
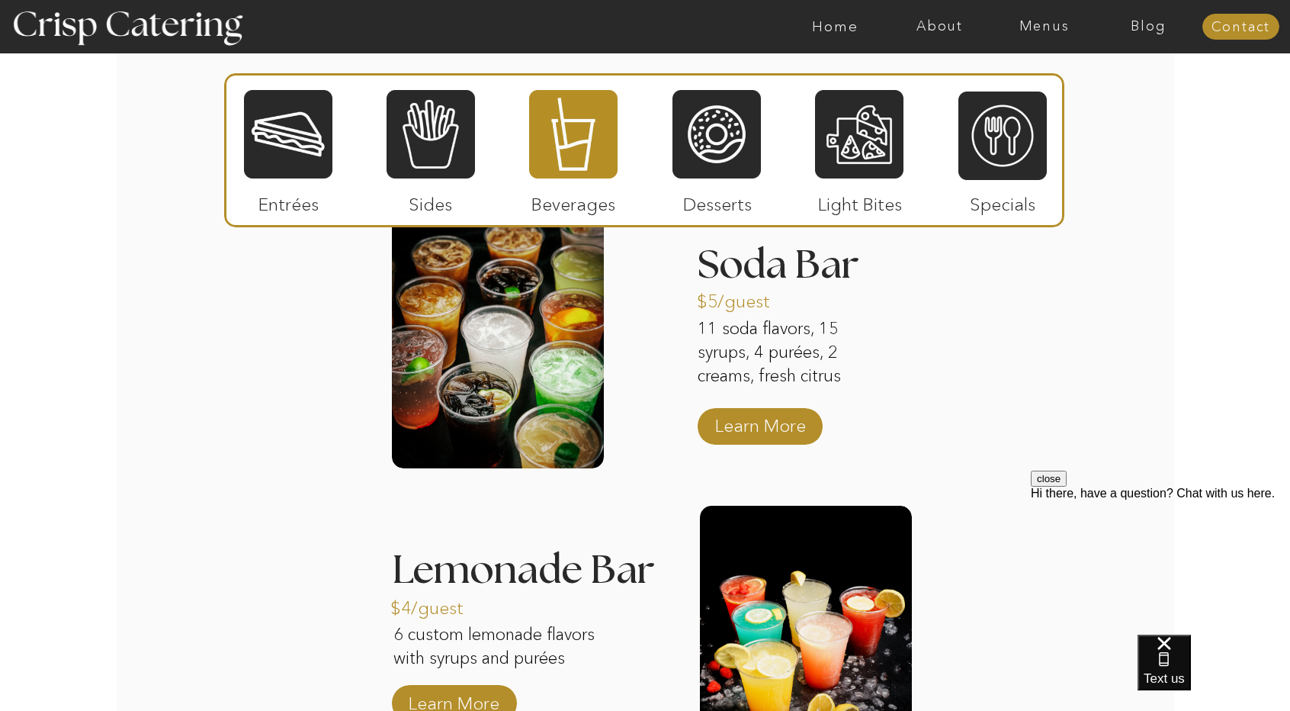
scroll to position [1920, 0]
click at [777, 419] on p "Learn More" at bounding box center [760, 422] width 101 height 44
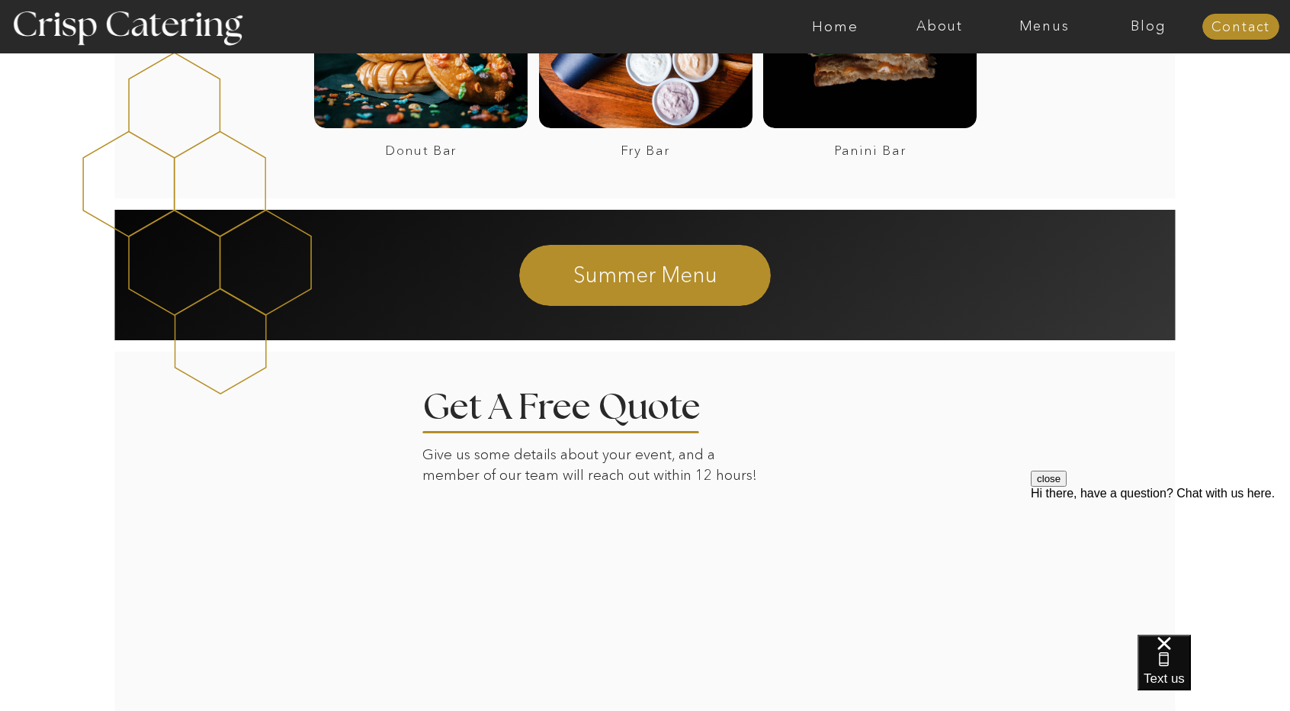
scroll to position [2634, 0]
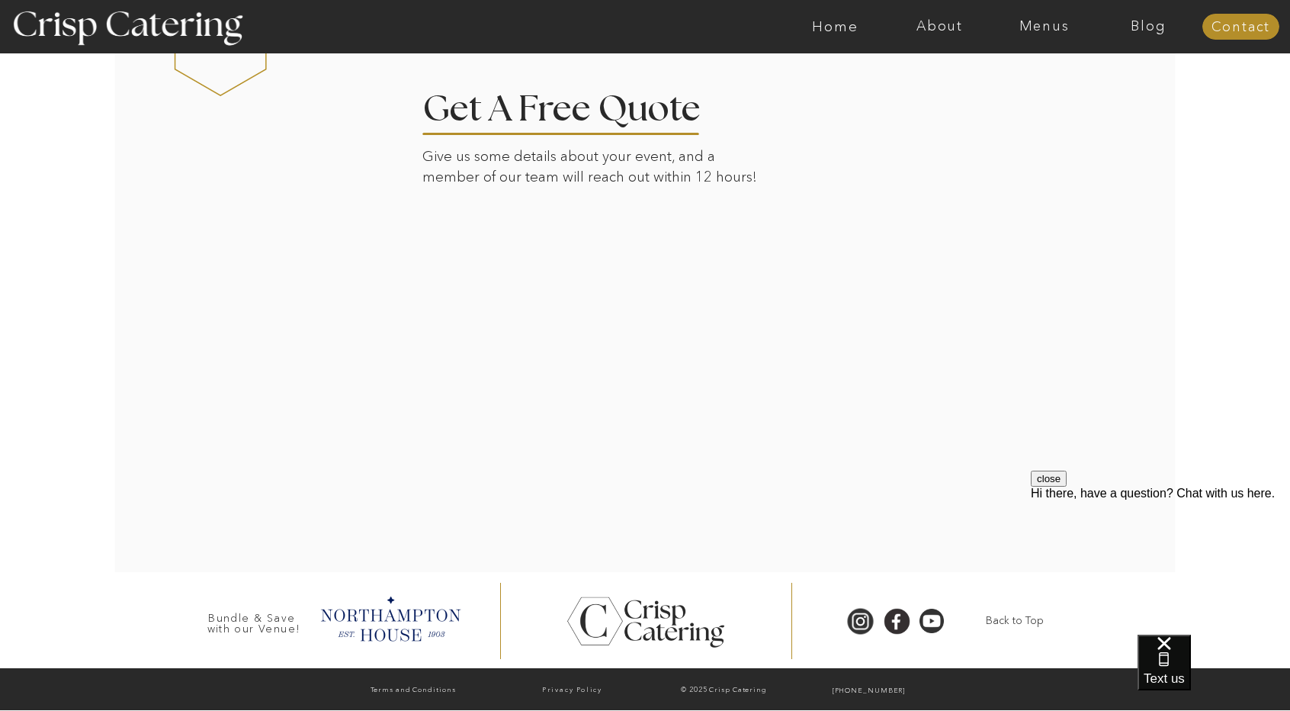
click at [304, 454] on div at bounding box center [645, 312] width 1062 height 520
